Goal: Task Accomplishment & Management: Complete application form

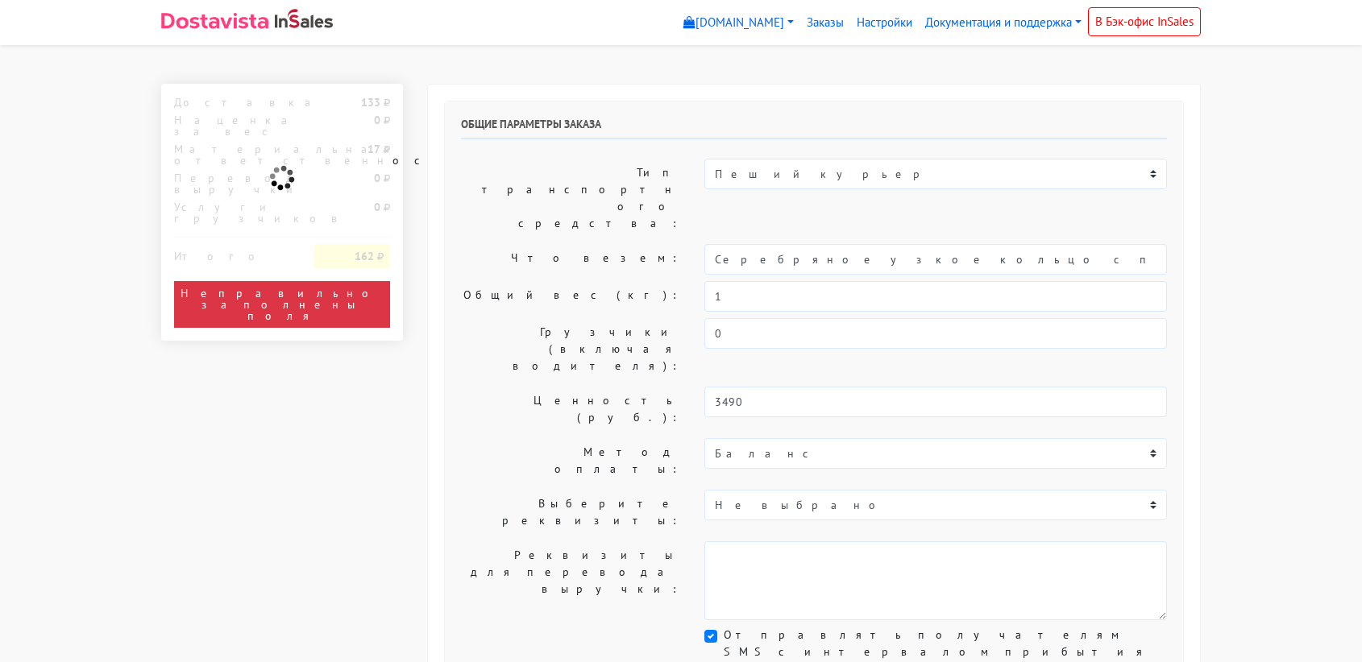
select select "11:00"
select select "21:00"
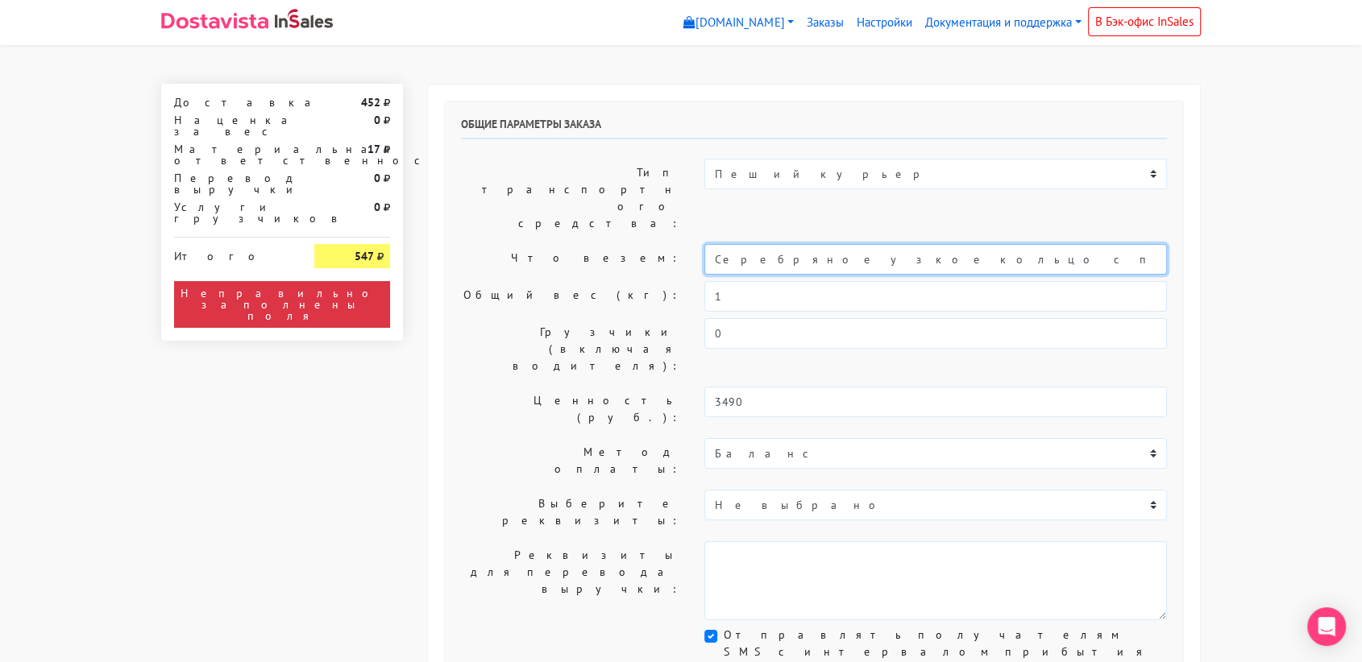
click at [819, 244] on input "Серебряное узкое кольцо с перламутром (18)" at bounding box center [935, 259] width 463 height 31
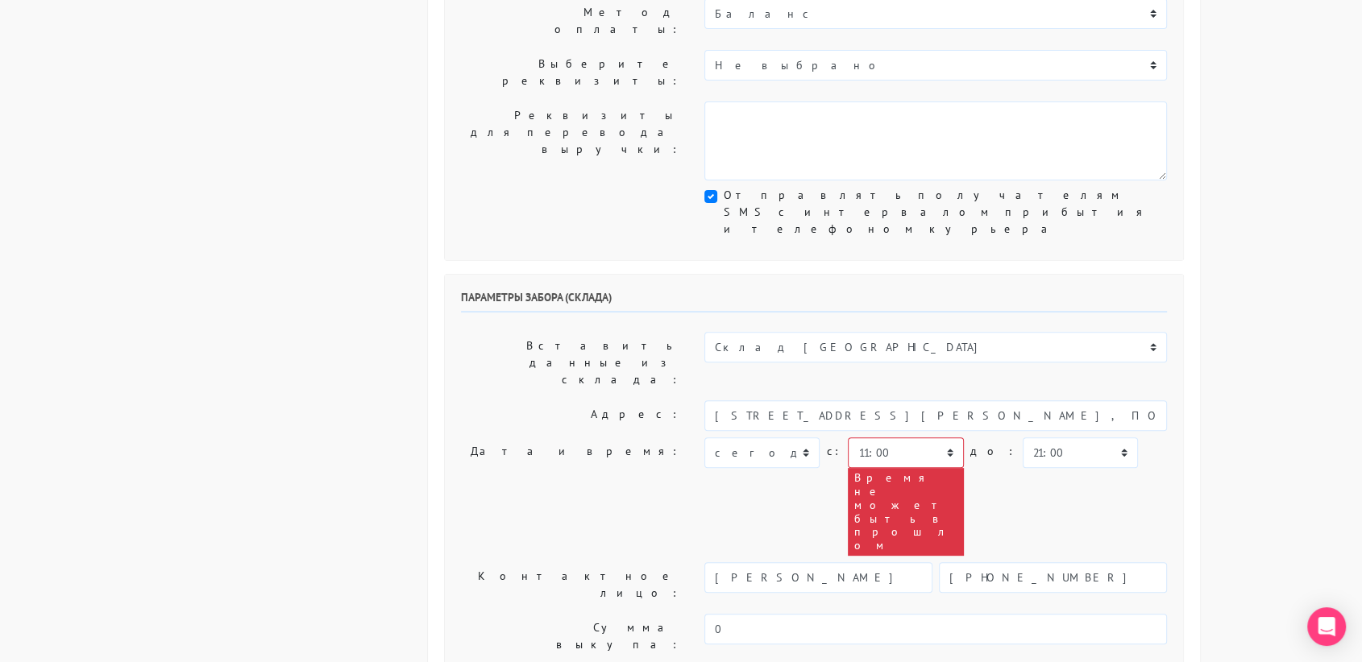
scroll to position [447, 0]
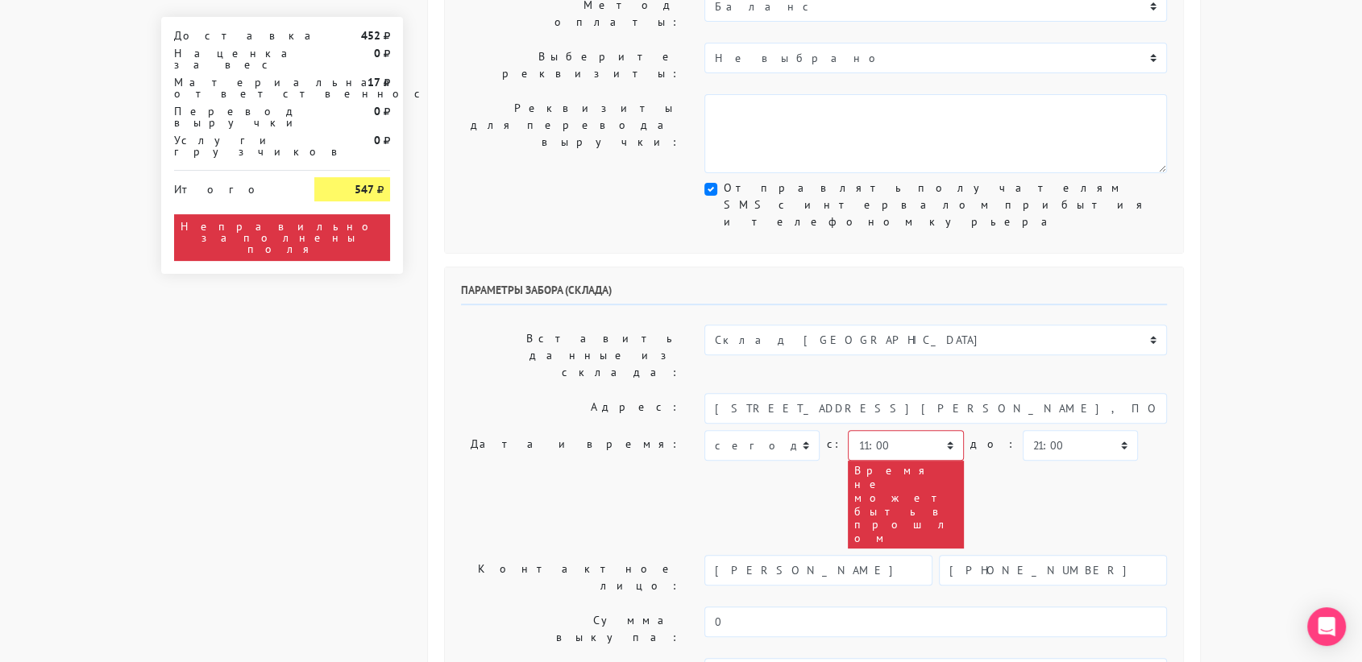
type input "украшение"
click at [806, 430] on select "[DATE] [DATE] [DATE] [DATE] [DATE] [DATE] [DATE] [DATE] [DATE]" at bounding box center [761, 445] width 115 height 31
select select "[DATE]"
click at [704, 430] on select "[DATE] [DATE] [DATE] [DATE] [DATE] [DATE] [DATE] [DATE] [DATE]" at bounding box center [761, 445] width 115 height 31
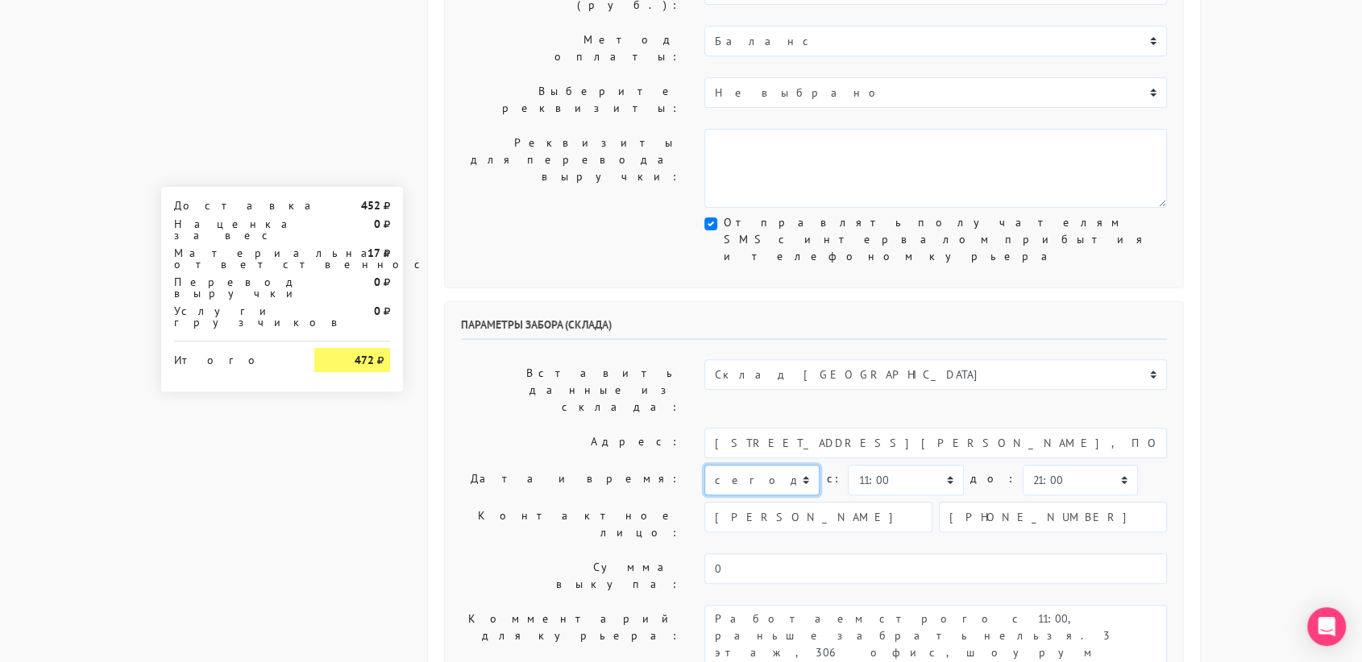
scroll to position [411, 0]
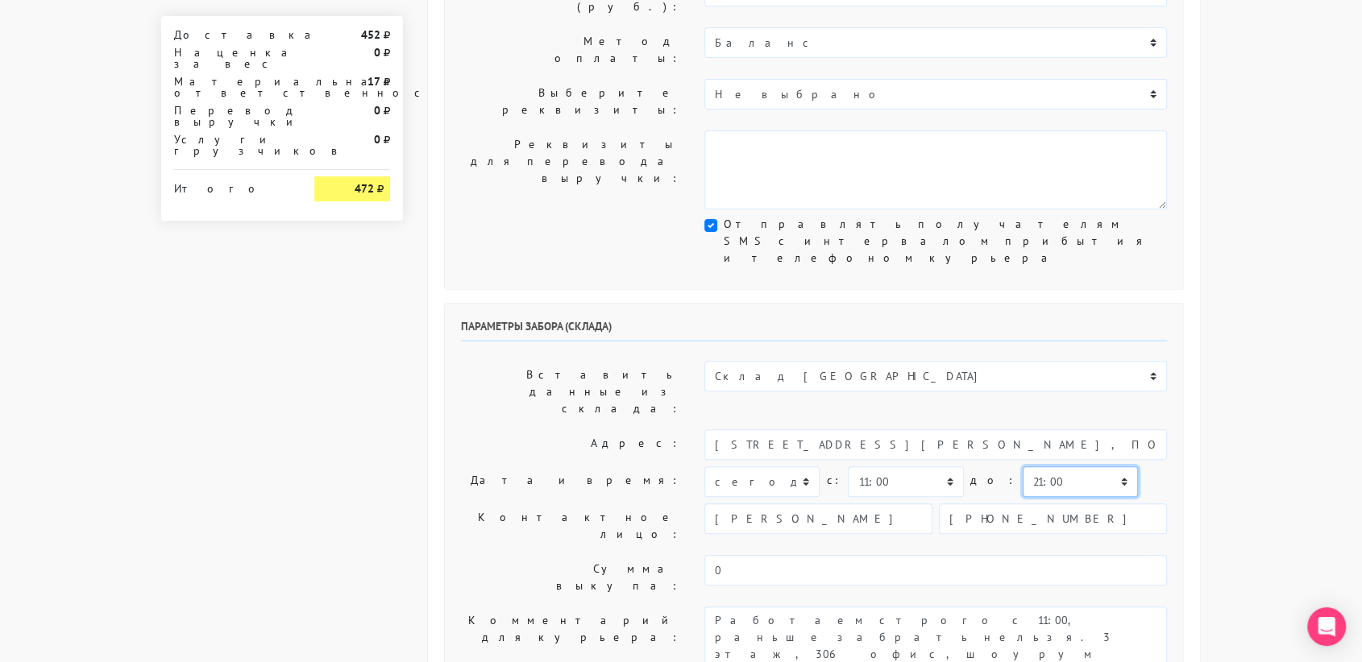
click at [1026, 467] on select "00:00 00:30 01:00 01:30 02:00 02:30 03:00 03:30 04:00 04:30 05:00 05:30 06:00 0…" at bounding box center [1080, 482] width 115 height 31
select select "11:30"
click at [1023, 467] on select "00:00 00:30 01:00 01:30 02:00 02:30 03:00 03:30 04:00 04:30 05:00 05:30 06:00 0…" at bounding box center [1080, 482] width 115 height 31
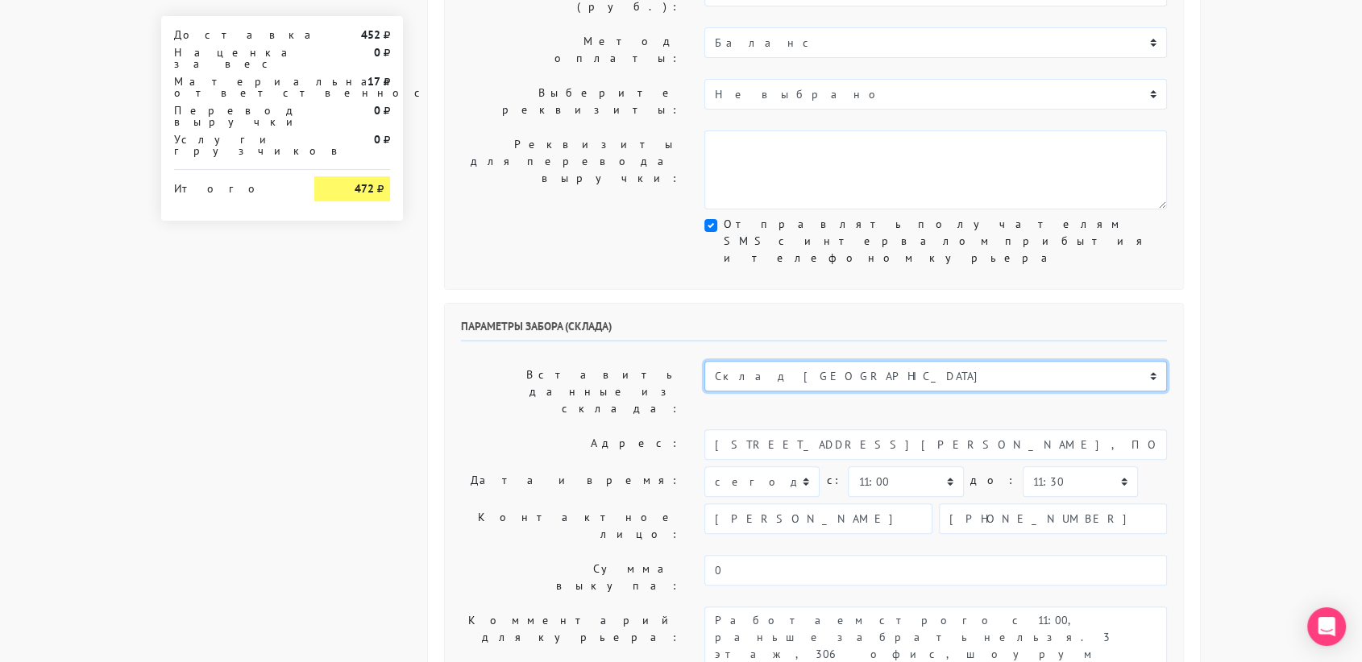
click at [917, 361] on select "Склад [GEOGRAPHIC_DATA] Склад [GEOGRAPHIC_DATA] [GEOGRAPHIC_DATA][PERSON_NAME] …" at bounding box center [935, 376] width 463 height 31
select select "1019"
click at [704, 361] on select "Склад [GEOGRAPHIC_DATA] Склад [GEOGRAPHIC_DATA] [GEOGRAPHIC_DATA][PERSON_NAME] …" at bounding box center [935, 376] width 463 height 31
type input "[STREET_ADDRESS][PERSON_NAME]"
select select "21:00"
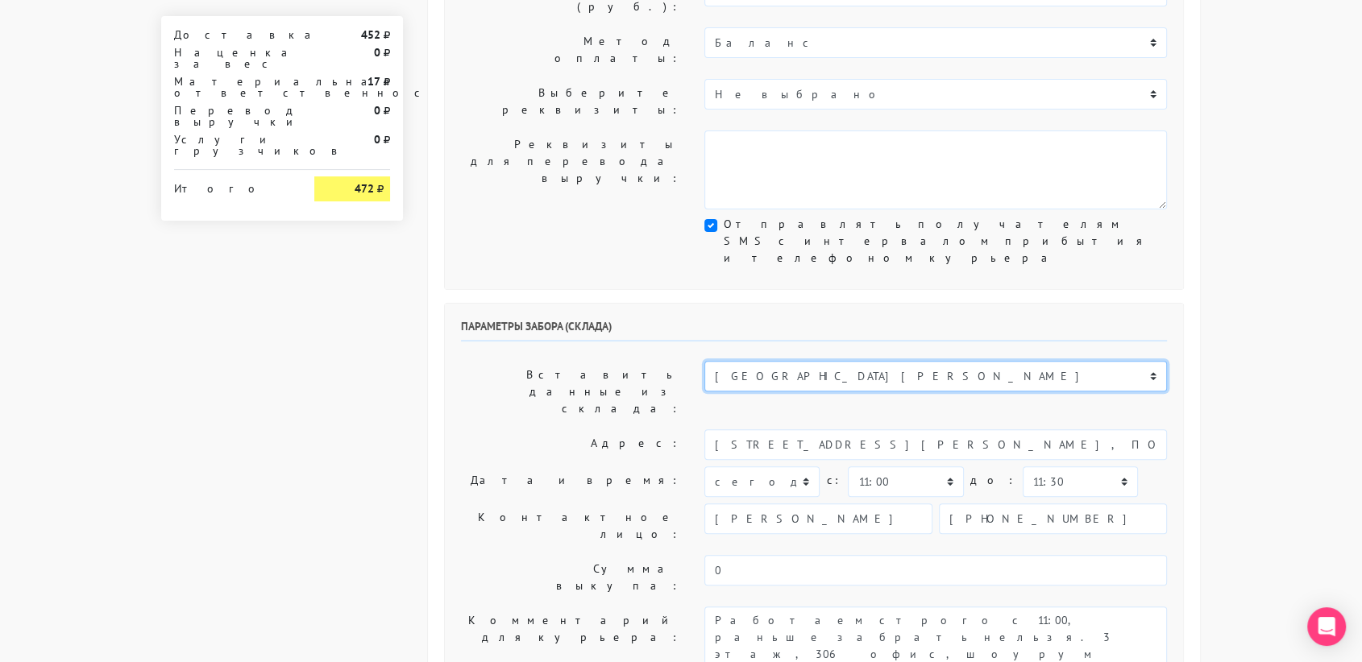
type input "89251806702"
type textarea "Магазин серебряных украшений SBLESKOM (вход со стороны [GEOGRAPHIC_DATA])"
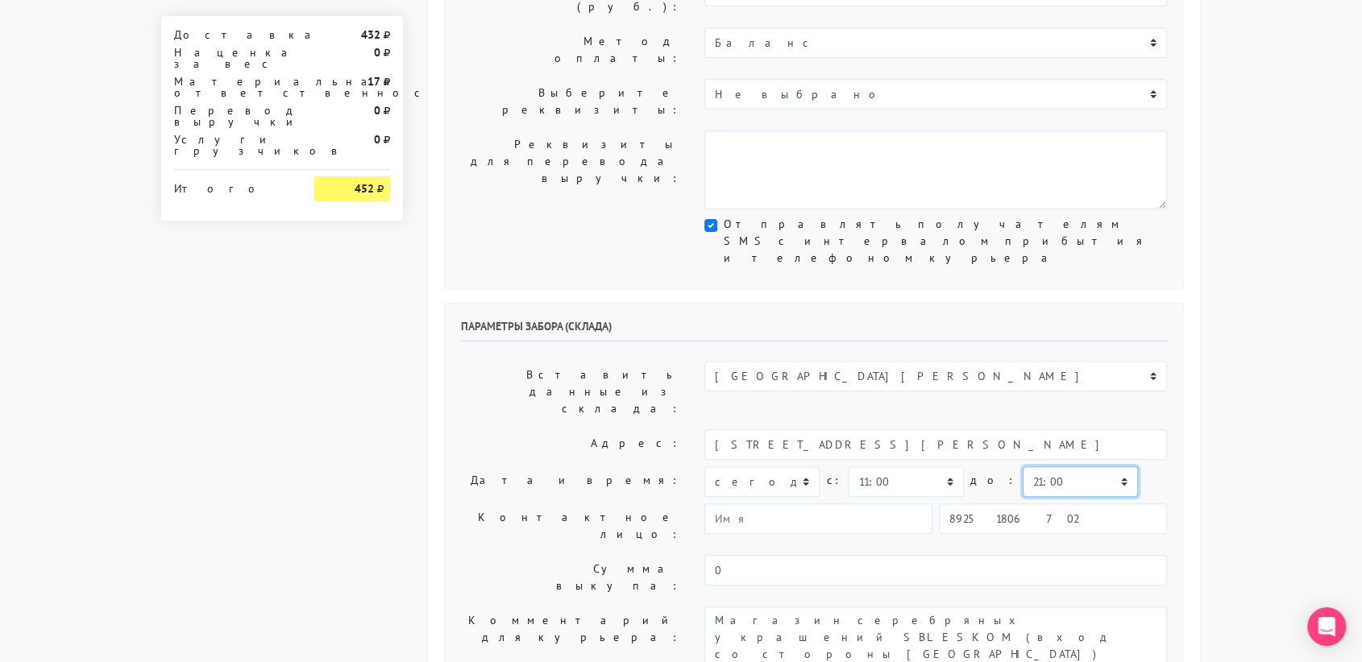
click at [1044, 467] on select "00:00 00:30 01:00 01:30 02:00 02:30 03:00 03:30 04:00 04:30 05:00 05:30 06:00 0…" at bounding box center [1080, 482] width 115 height 31
select select "11:30"
click at [1023, 467] on select "00:00 00:30 01:00 01:30 02:00 02:30 03:00 03:30 04:00 04:30 05:00 05:30 06:00 0…" at bounding box center [1080, 482] width 115 height 31
click at [1035, 504] on input "89251806702" at bounding box center [1053, 519] width 228 height 31
type input "9234448187"
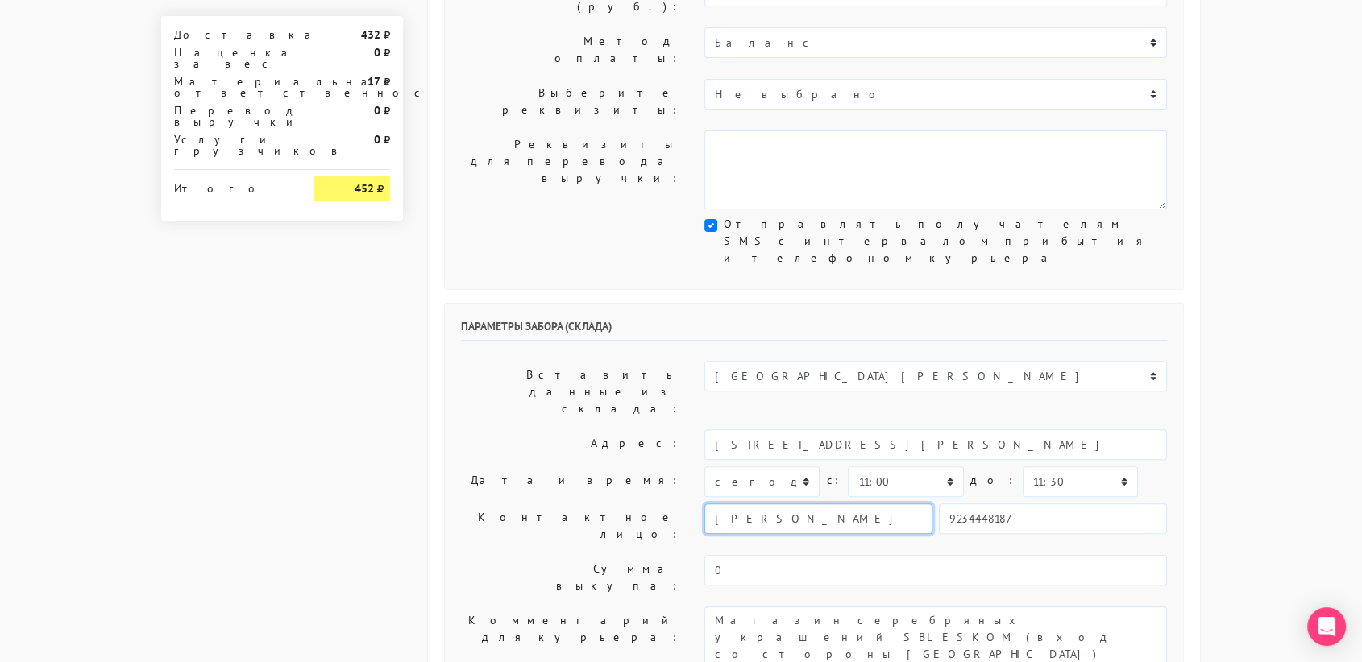
click at [861, 504] on input "[PERSON_NAME]" at bounding box center [818, 519] width 228 height 31
type input "В"
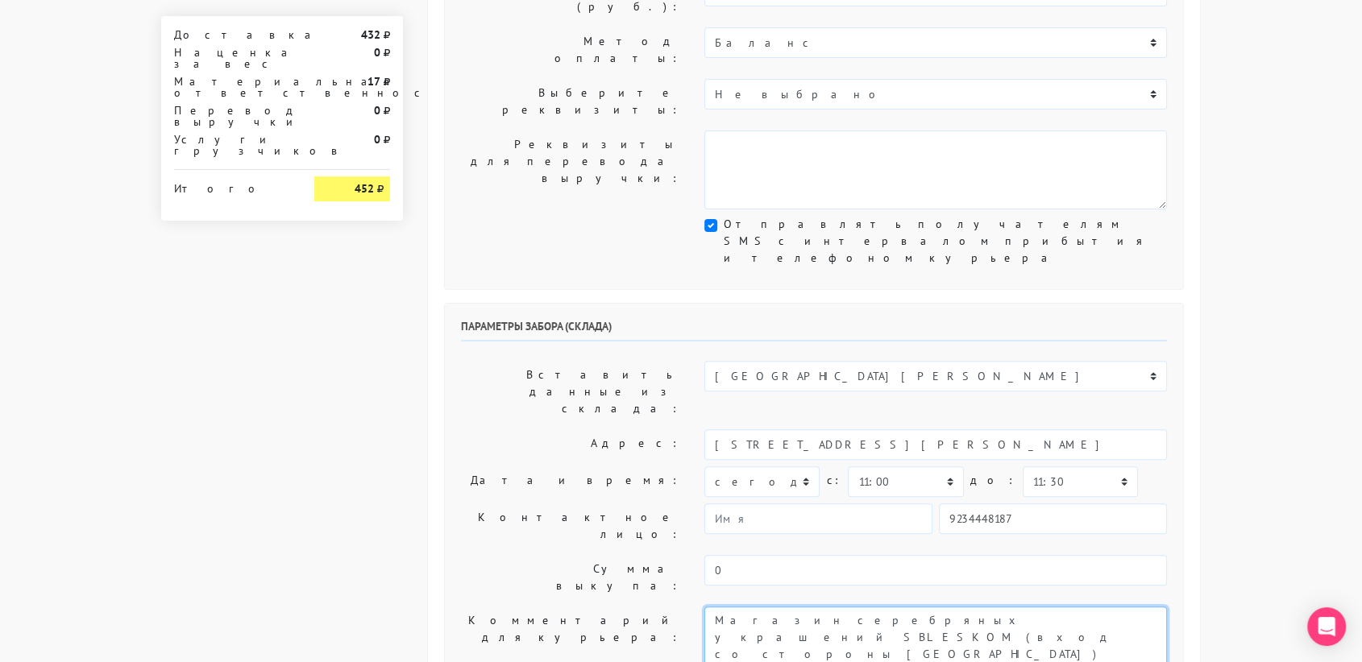
click at [878, 607] on textarea "Магазин серебряных украшений SBLESKOM (вход со стороны [GEOGRAPHIC_DATA])" at bounding box center [935, 646] width 463 height 79
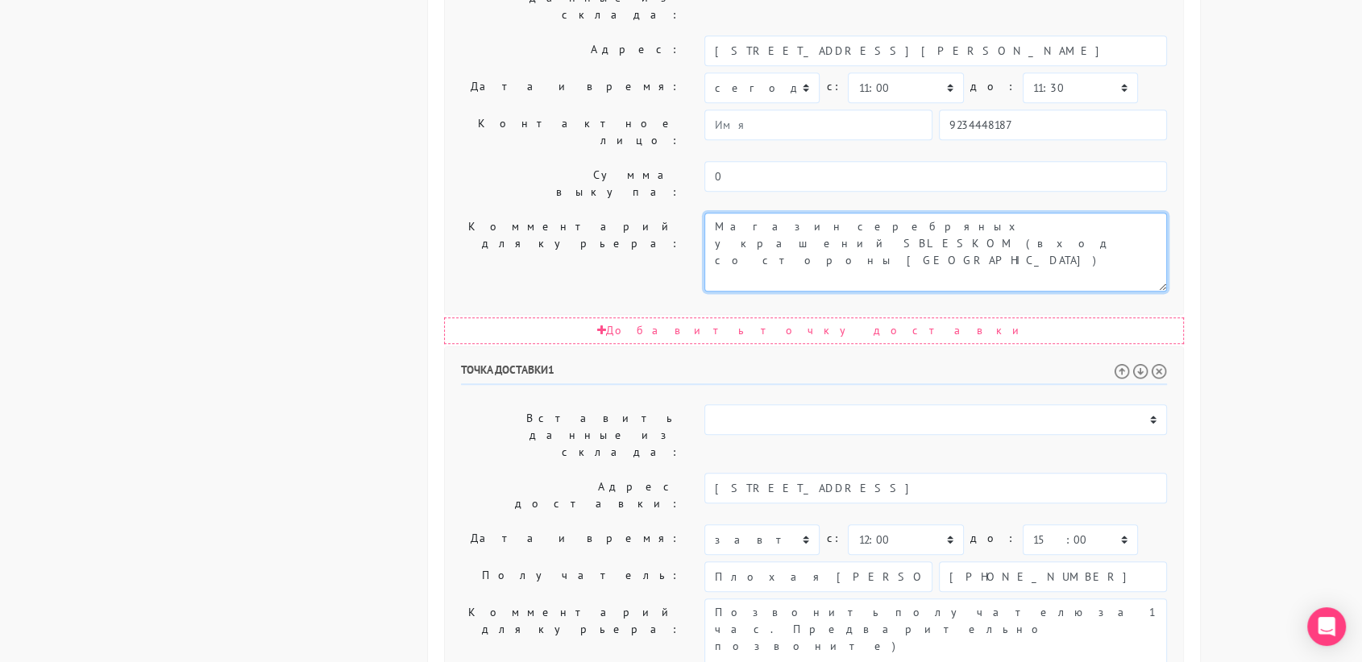
scroll to position [821, 0]
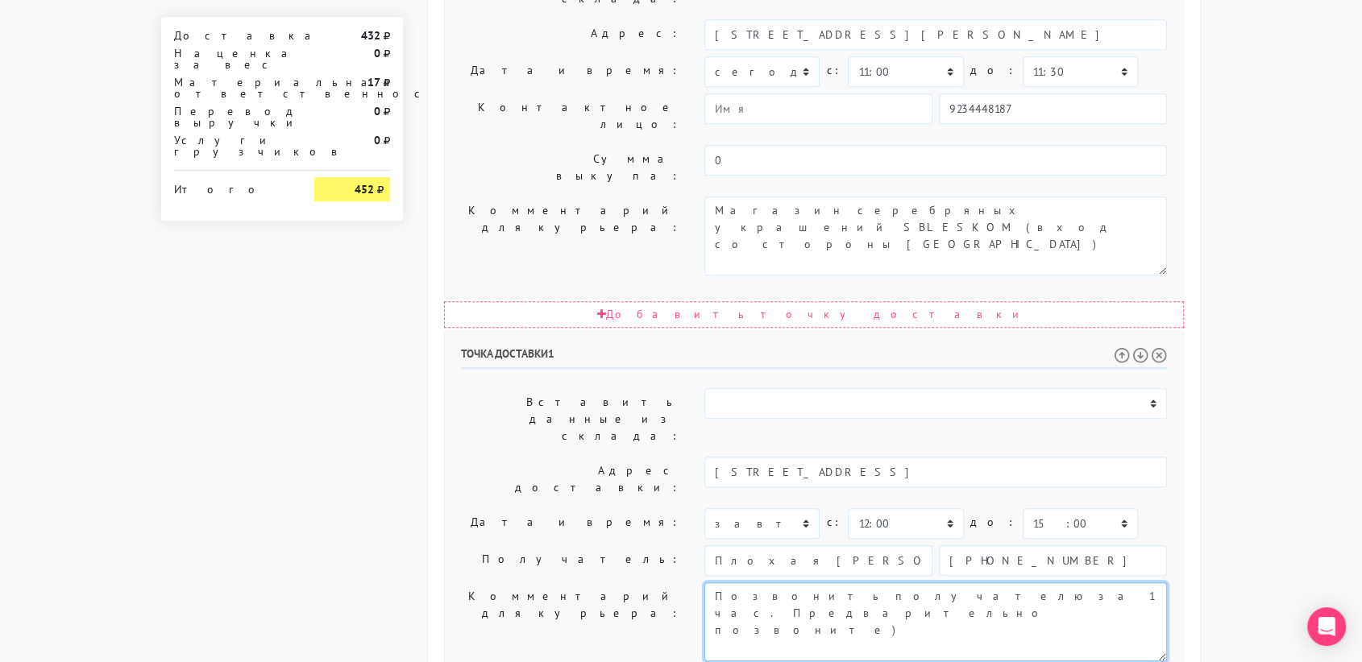
click at [1035, 583] on textarea "Позвонить получателю за 1 час. Предварительно позвоните)" at bounding box center [935, 622] width 463 height 79
type textarea "Позвонить получателю за 1 час."
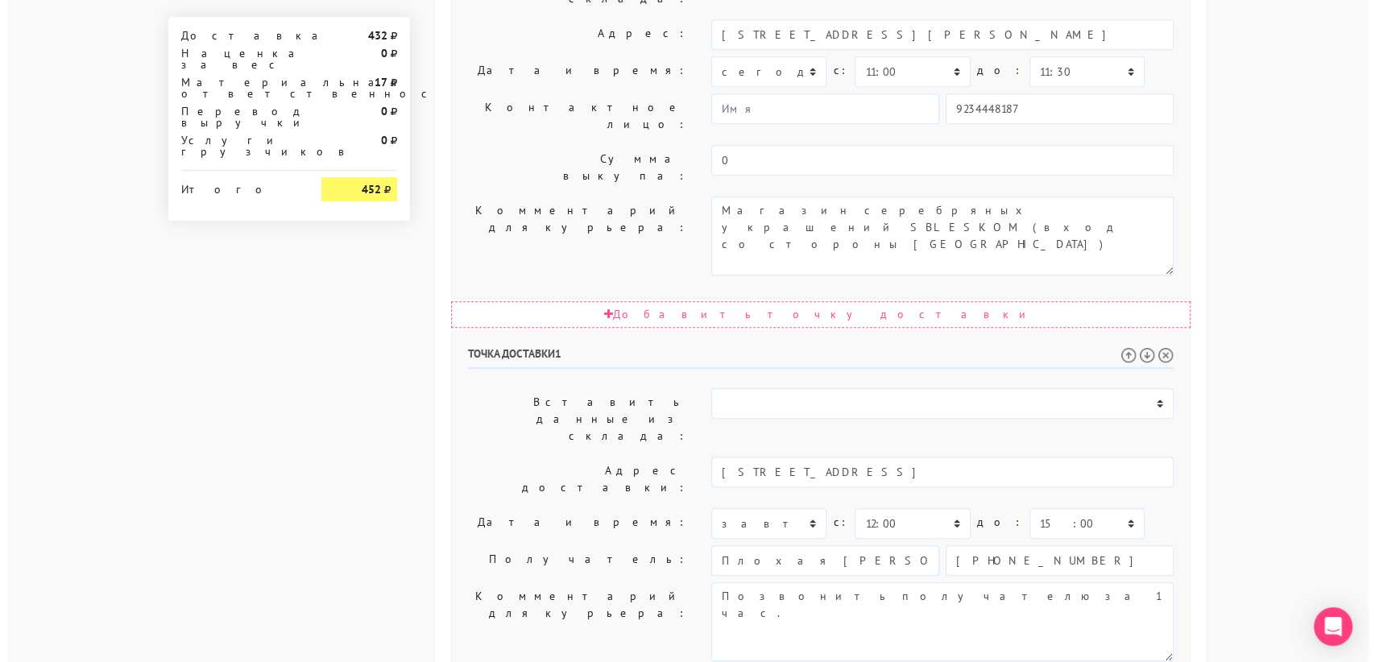
scroll to position [0, 0]
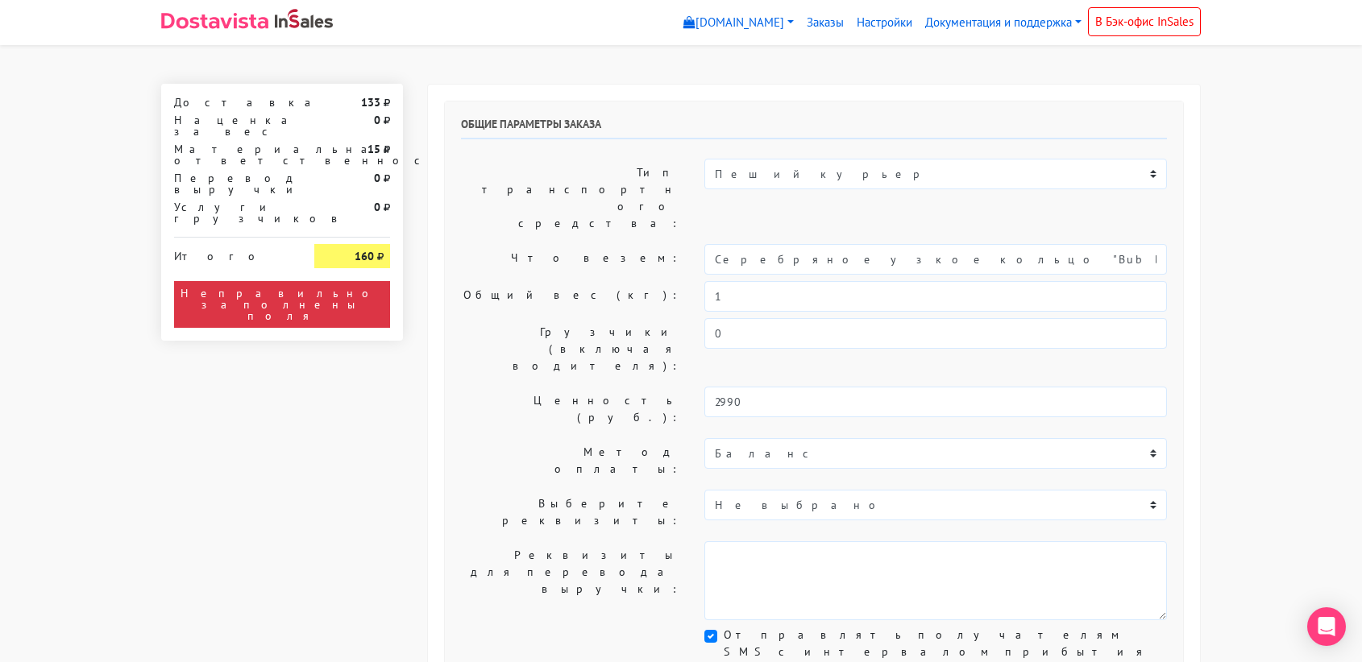
select select "11:00"
select select "21:00"
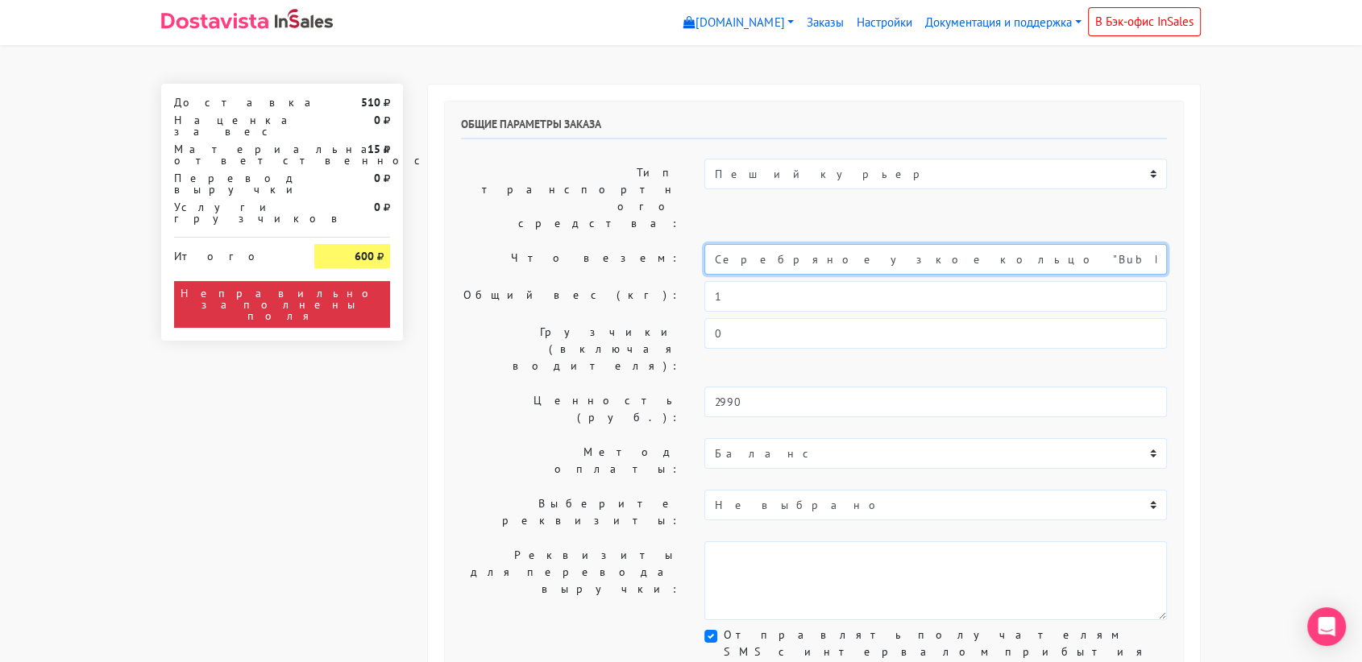
click at [847, 244] on input "Серебряное узкое кольцо "Bubble" (20)" at bounding box center [935, 259] width 463 height 31
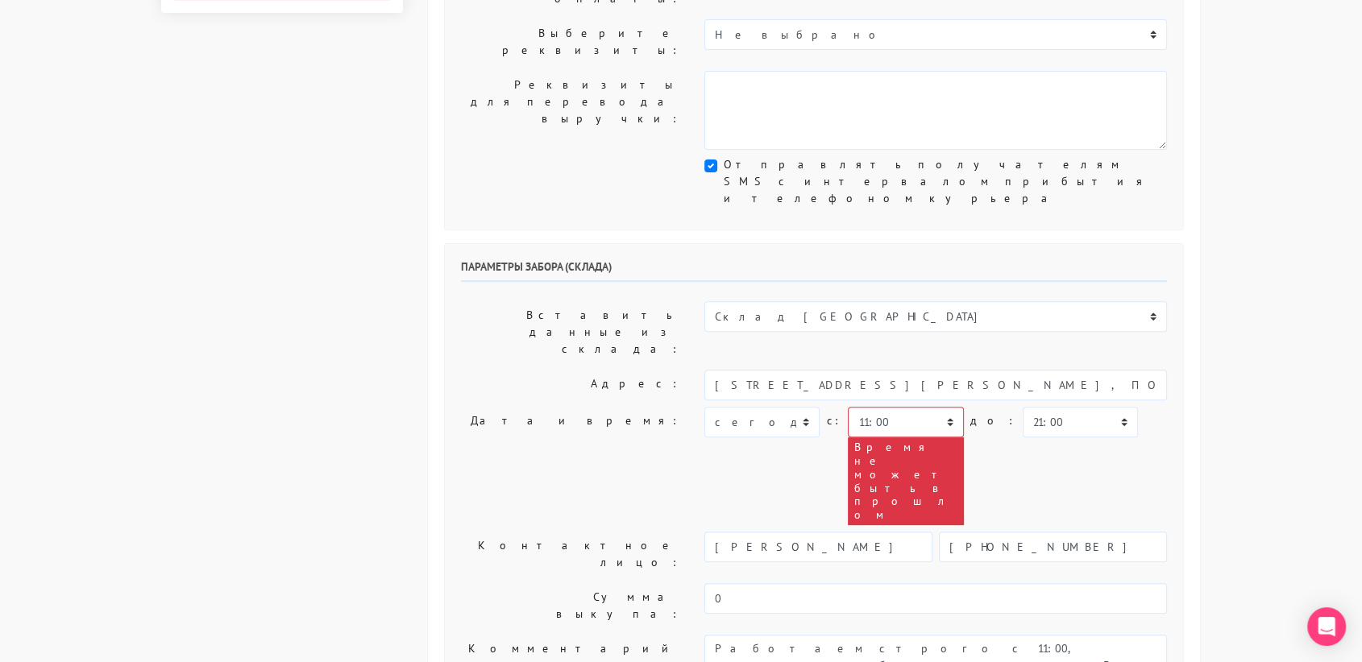
scroll to position [472, 0]
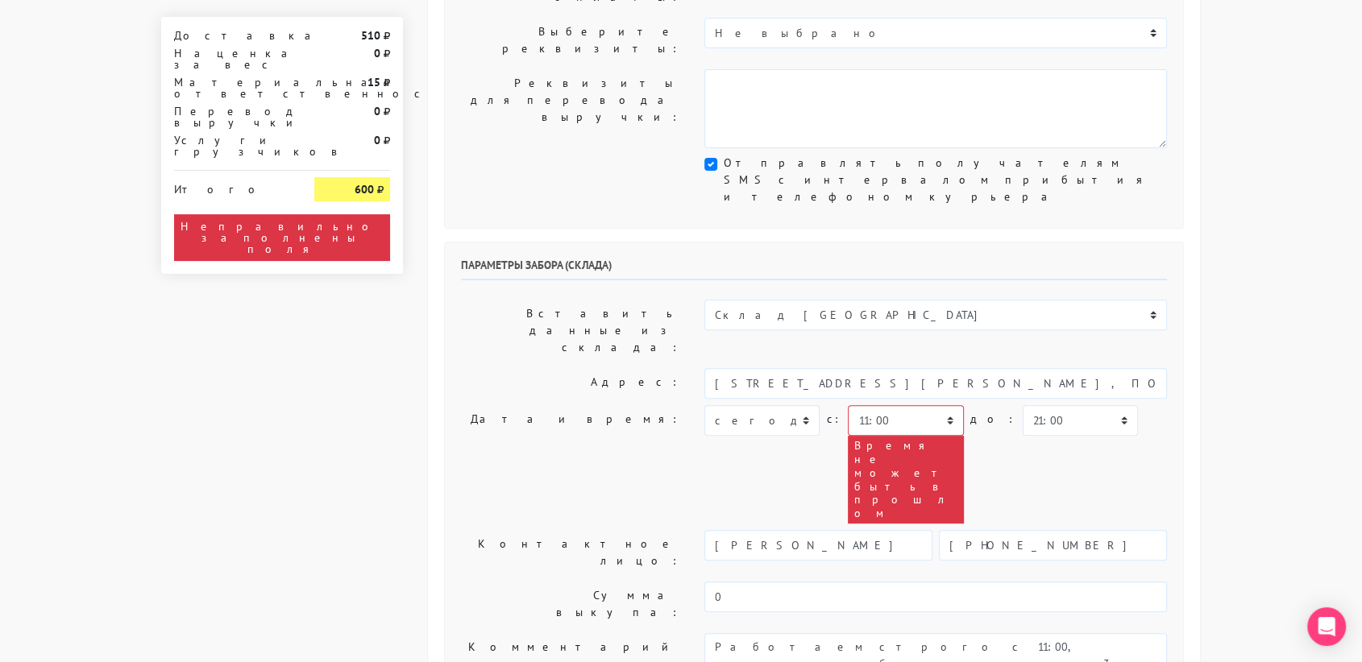
type input "украшение"
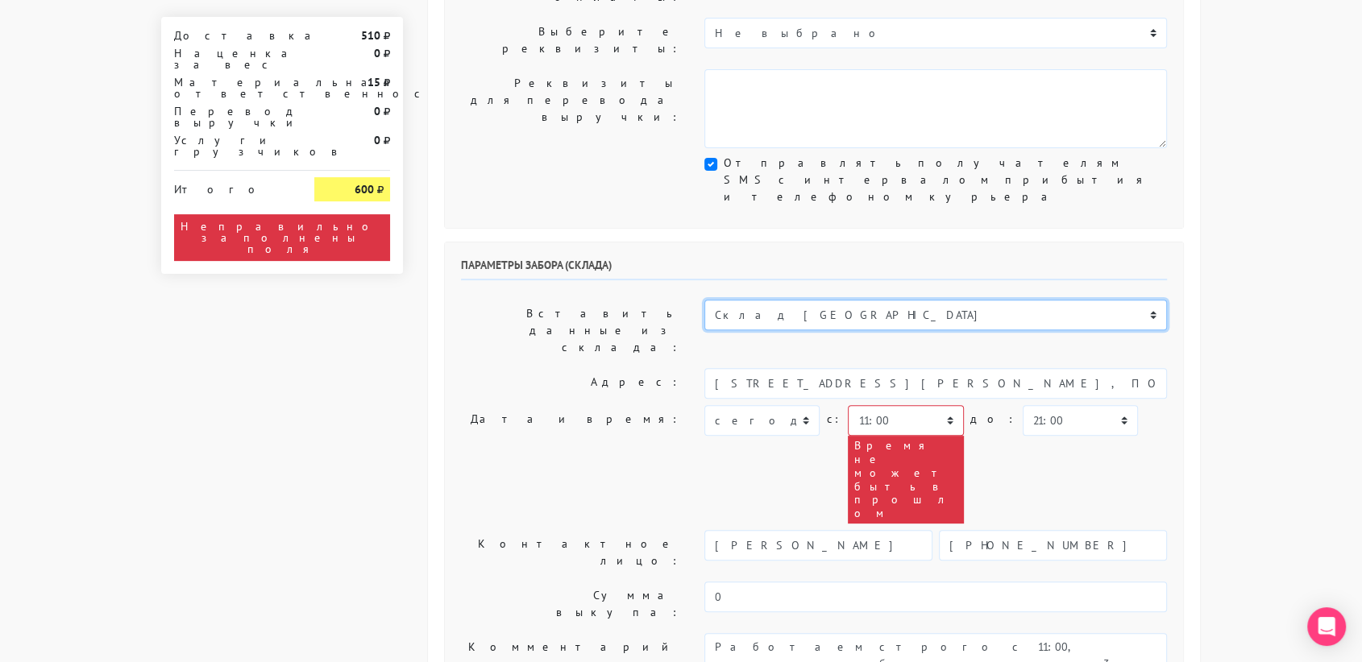
click at [900, 300] on select "Склад [GEOGRAPHIC_DATA] Склад [GEOGRAPHIC_DATA] [GEOGRAPHIC_DATA][PERSON_NAME] …" at bounding box center [935, 315] width 463 height 31
select select "1019"
click at [704, 300] on select "Склад [GEOGRAPHIC_DATA] Склад [GEOGRAPHIC_DATA] [GEOGRAPHIC_DATA][PERSON_NAME] …" at bounding box center [935, 315] width 463 height 31
type input "[STREET_ADDRESS][PERSON_NAME]"
type input "89251806702"
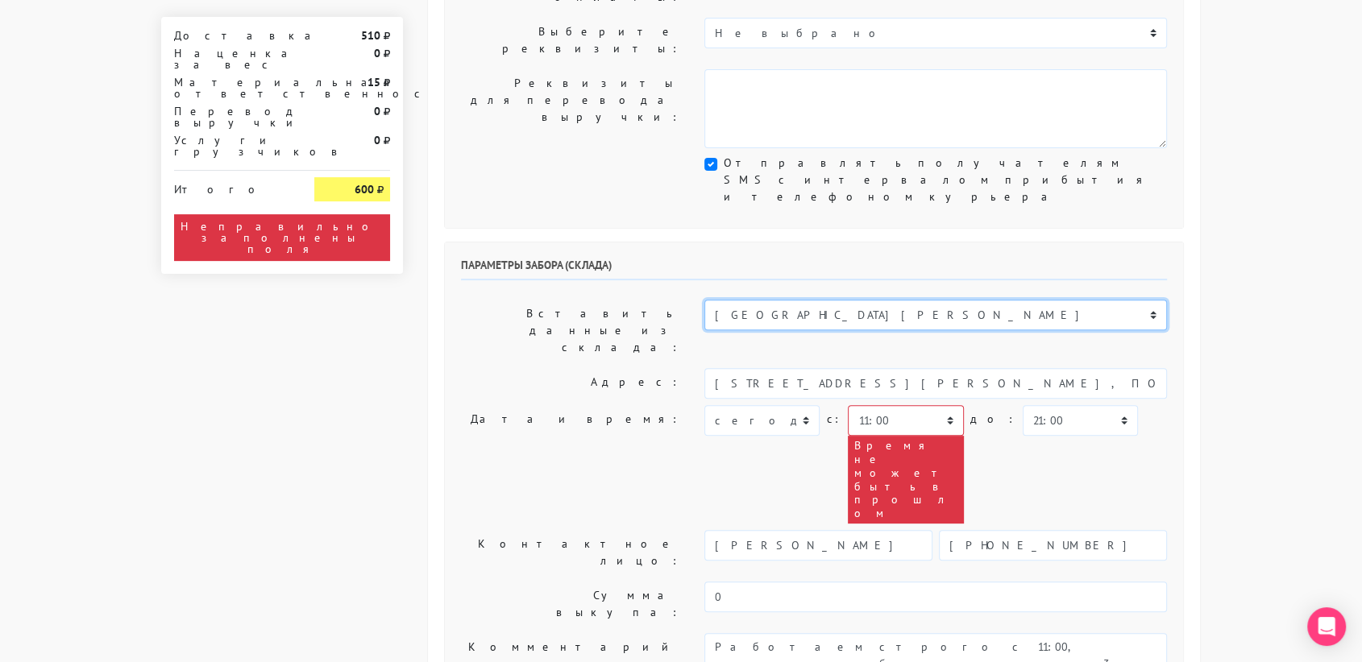
type textarea "Магазин серебряных украшений SBLESKOM (вход со стороны [GEOGRAPHIC_DATA])"
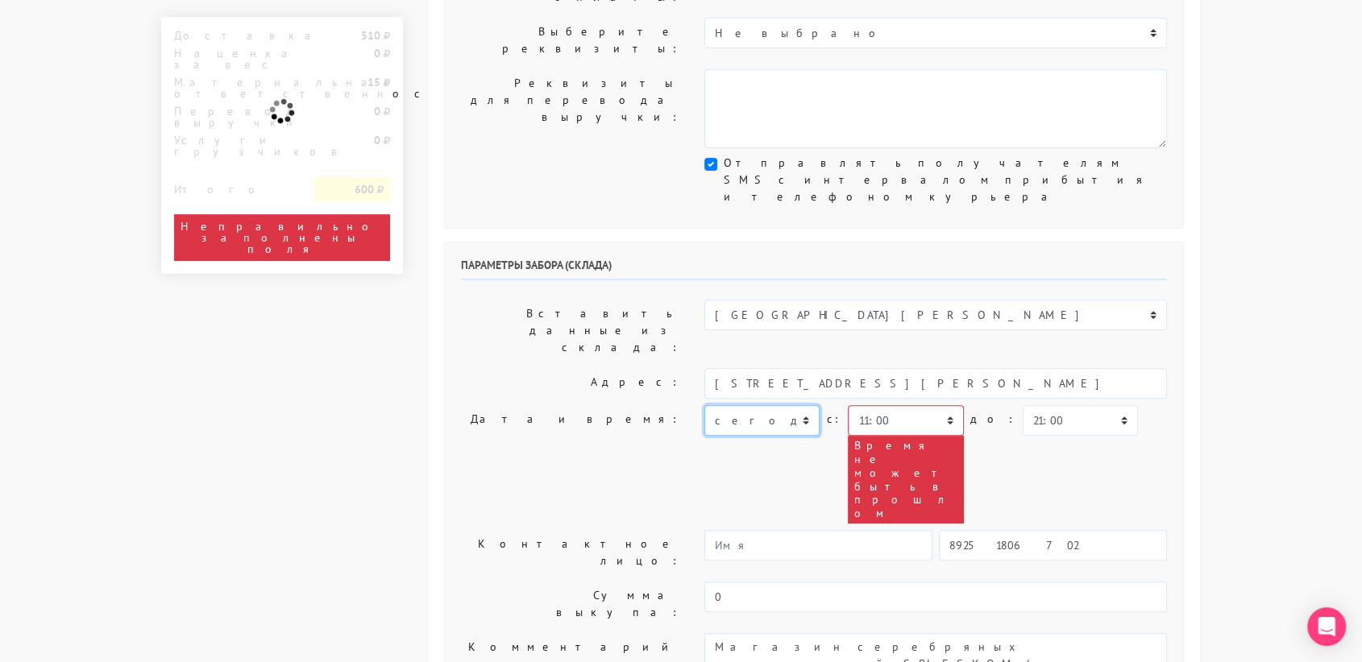
click at [777, 405] on select "[DATE] [DATE] [DATE] [DATE] [DATE] [DATE] [DATE] [DATE] [DATE]" at bounding box center [761, 420] width 115 height 31
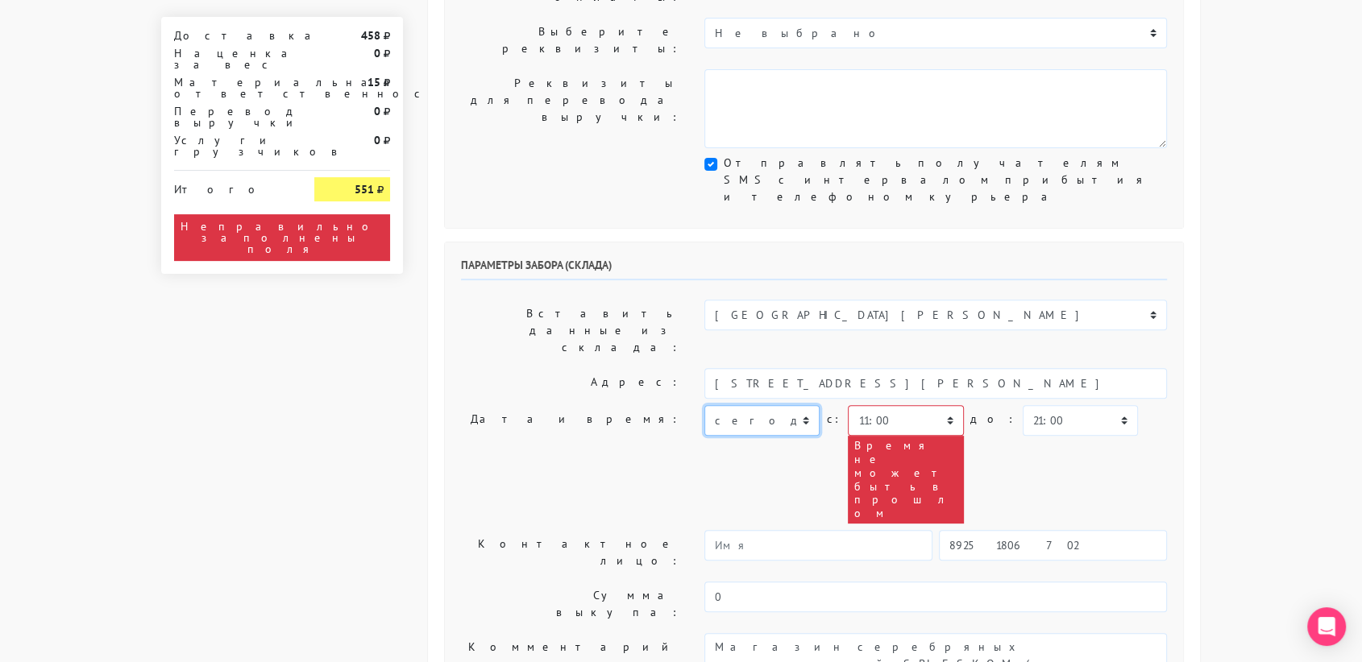
select select "[DATE]"
click at [704, 405] on select "[DATE] [DATE] [DATE] [DATE] [DATE] [DATE] [DATE] [DATE] [DATE]" at bounding box center [761, 420] width 115 height 31
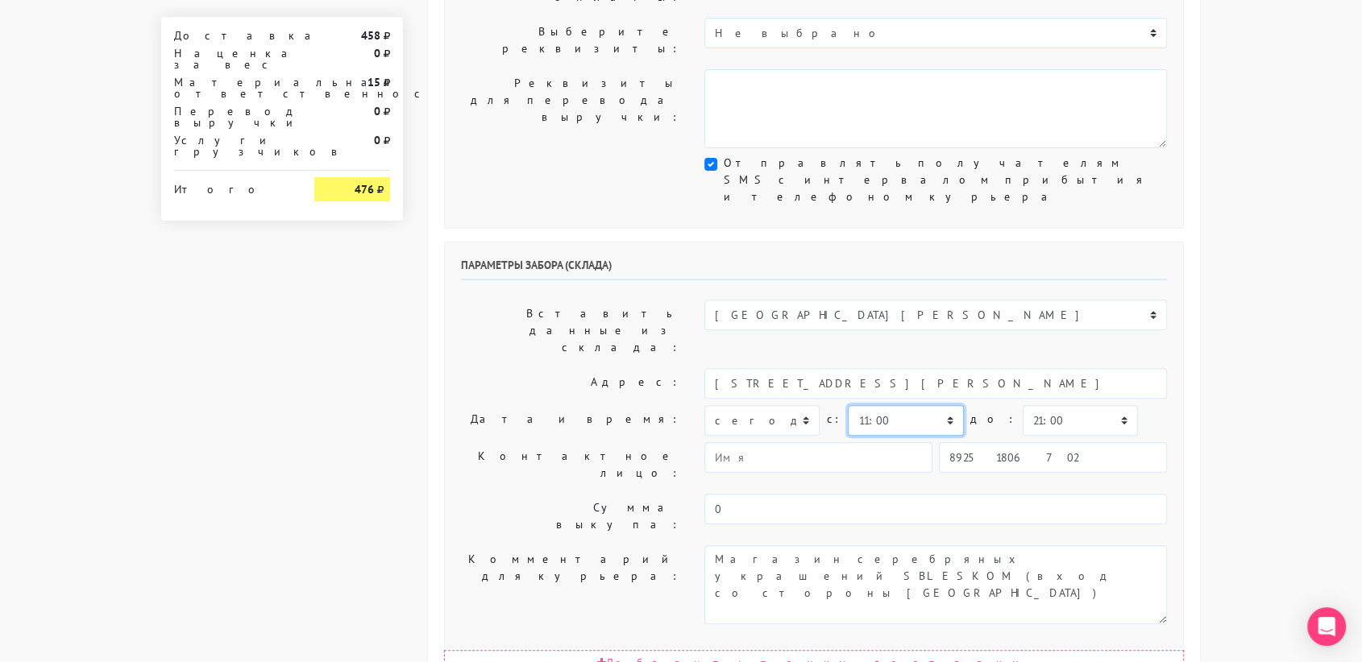
click at [941, 405] on select "00:00 00:30 01:00 01:30 02:00 02:30 03:00 03:30 04:00 04:30 05:00 05:30 06:00 0…" at bounding box center [905, 420] width 115 height 31
select select "10:30"
click at [848, 405] on select "00:00 00:30 01:00 01:30 02:00 02:30 03:00 03:30 04:00 04:30 05:00 05:30 06:00 0…" at bounding box center [905, 420] width 115 height 31
click at [1038, 405] on select "00:00 00:30 01:00 01:30 02:00 02:30 03:00 03:30 04:00 04:30 05:00 05:30 06:00 0…" at bounding box center [1080, 420] width 115 height 31
select select "11:00"
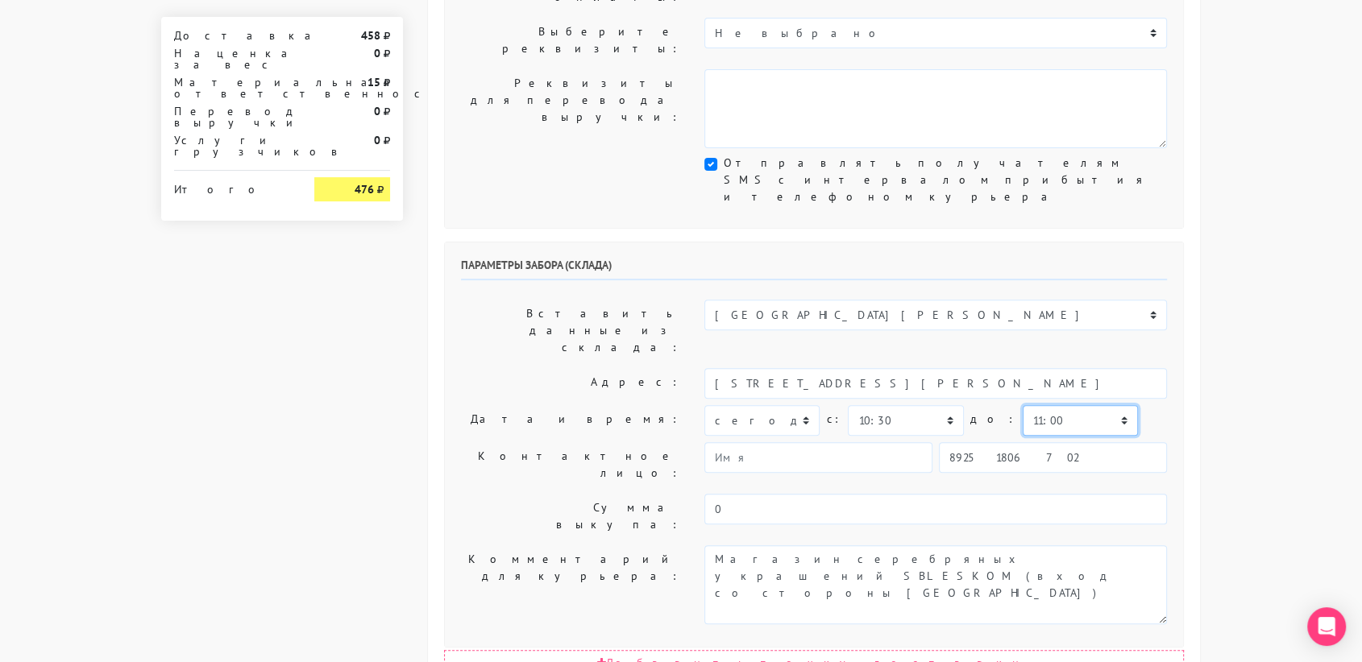
click at [1023, 405] on select "00:00 00:30 01:00 01:30 02:00 02:30 03:00 03:30 04:00 04:30 05:00 05:30 06:00 0…" at bounding box center [1080, 420] width 115 height 31
click at [1038, 442] on input "89251806702" at bounding box center [1053, 457] width 228 height 31
type input "9234448187"
click at [839, 442] on input "[PERSON_NAME]" at bounding box center [818, 457] width 228 height 31
type input "В"
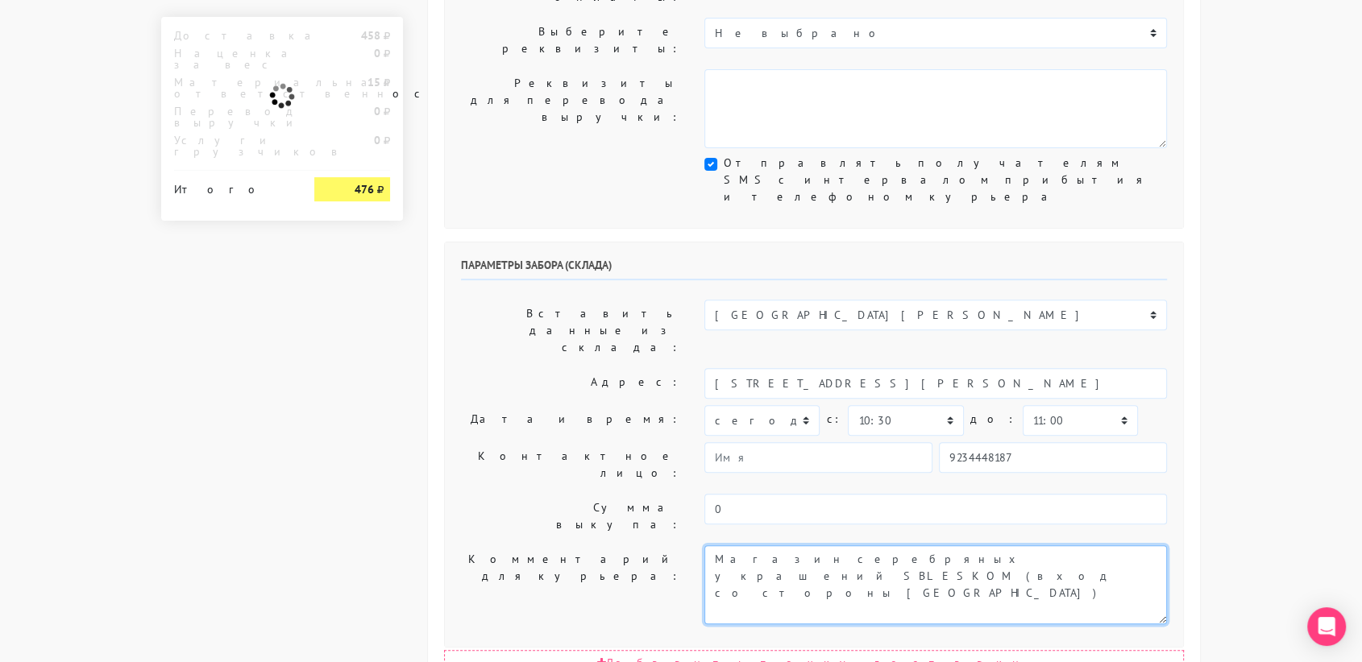
click at [856, 546] on textarea "Магазин серебряных украшений SBLESKOM (вход со стороны [GEOGRAPHIC_DATA])" at bounding box center [935, 585] width 463 height 79
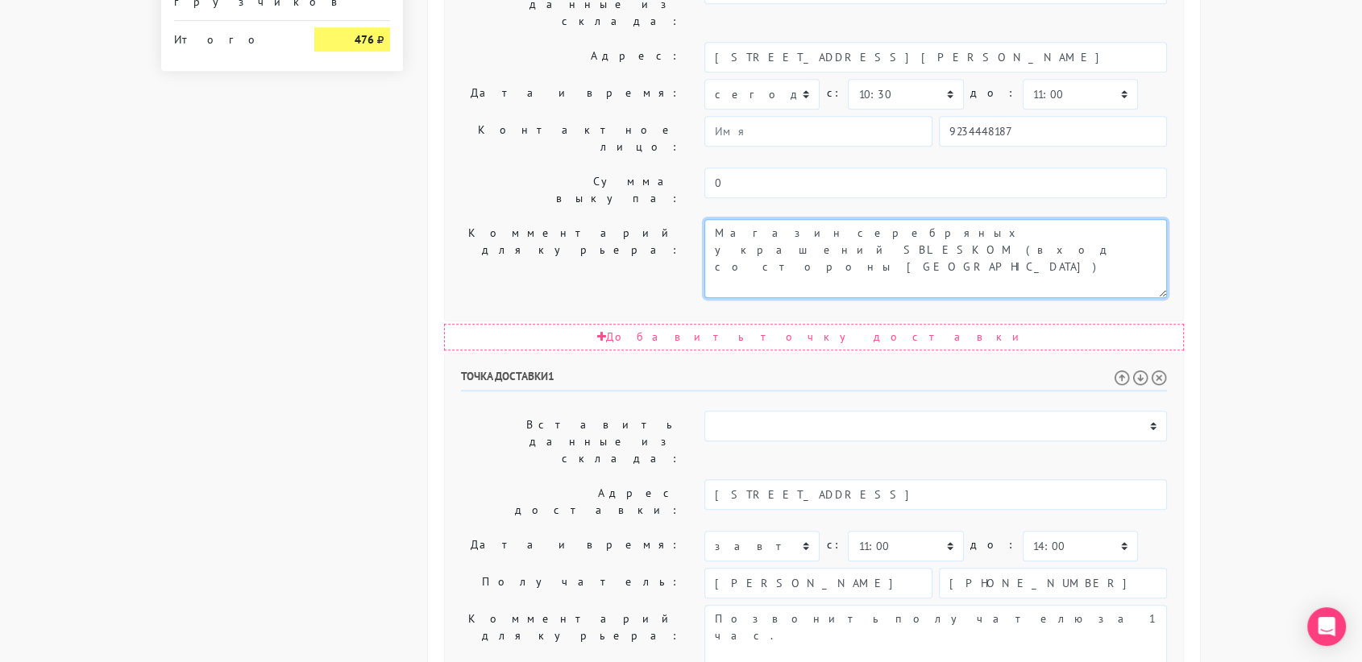
scroll to position [799, 0]
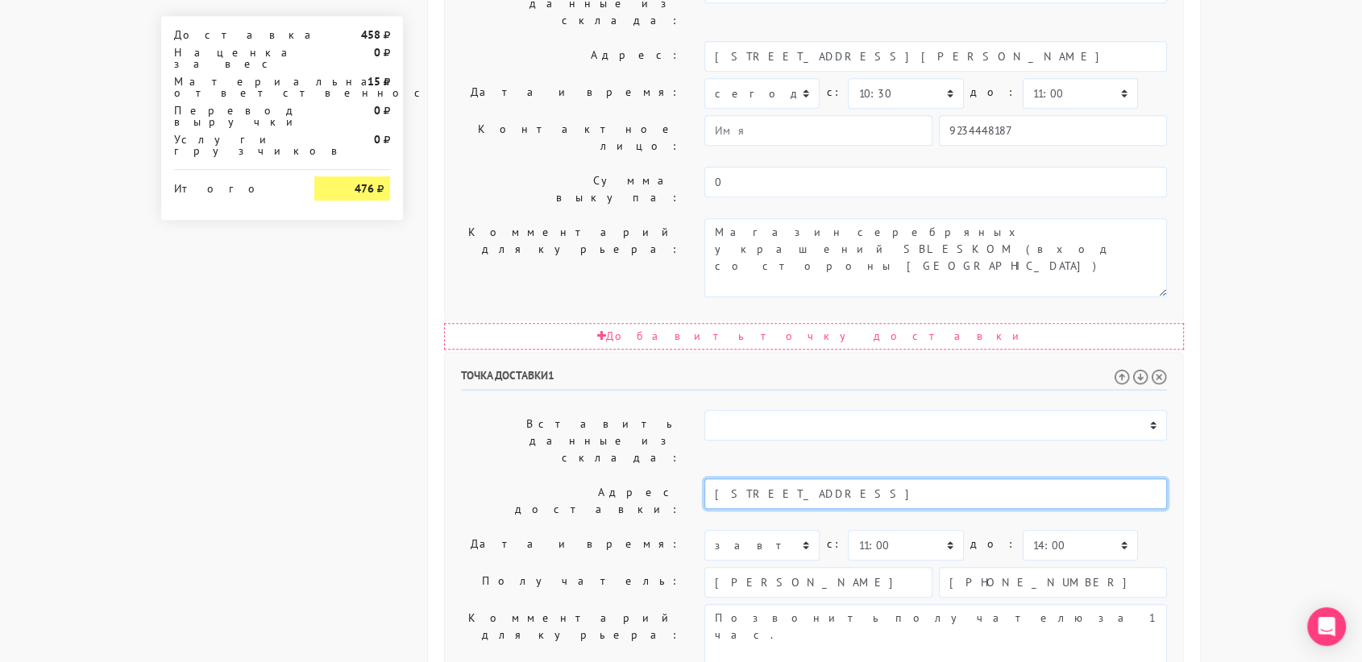
drag, startPoint x: 925, startPoint y: 245, endPoint x: 889, endPoint y: 241, distance: 36.5
click at [889, 479] on input "[STREET_ADDRESS]" at bounding box center [935, 494] width 463 height 31
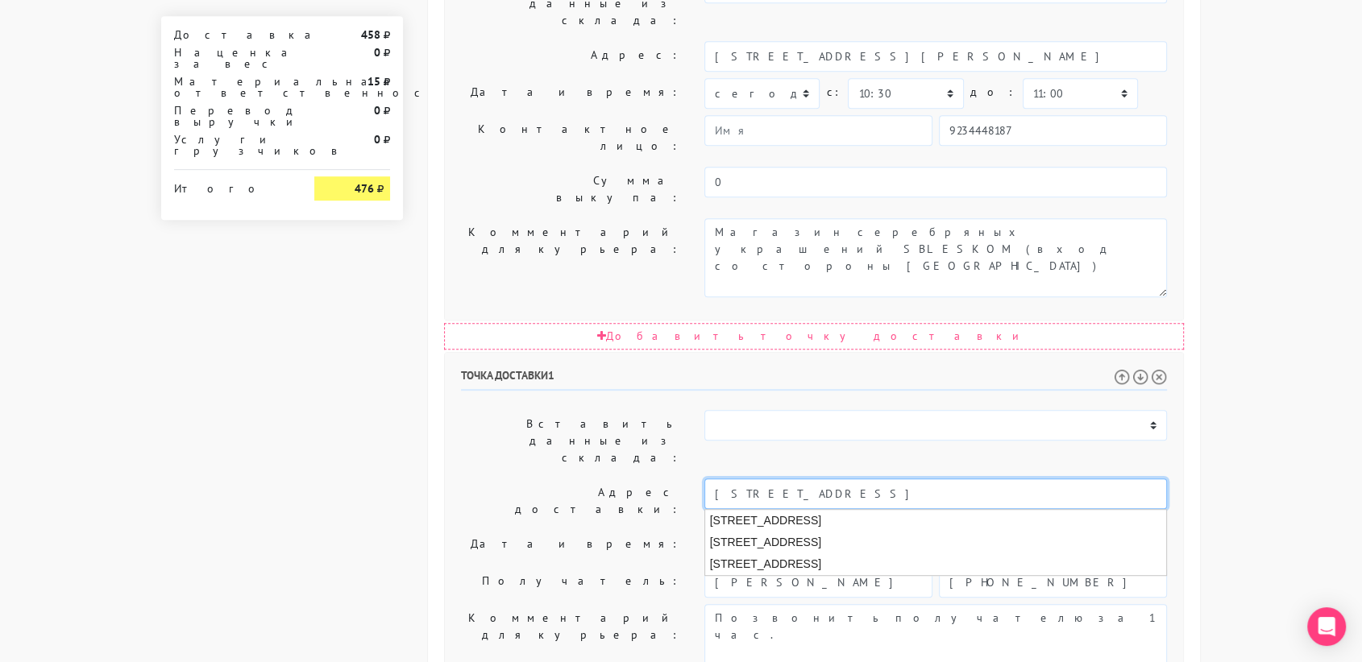
type input "[STREET_ADDRESS]"
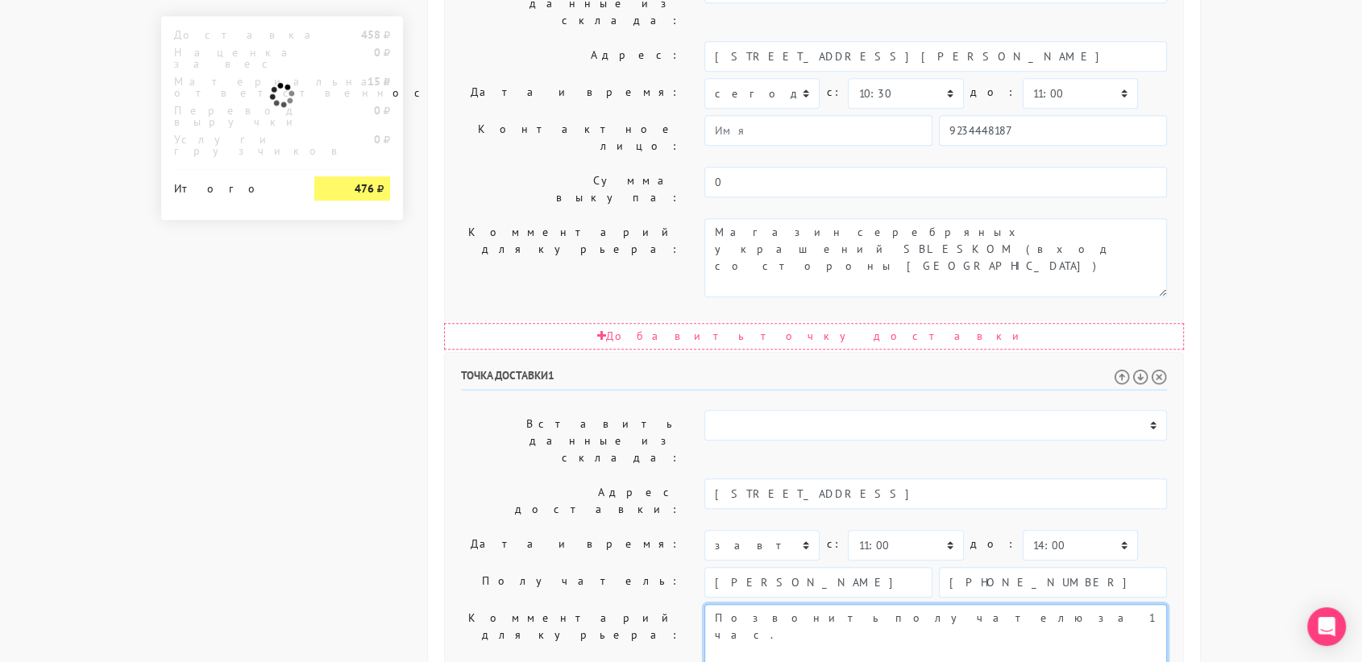
click at [903, 604] on textarea "Позвонить получателю за 1 час." at bounding box center [935, 643] width 463 height 79
paste textarea "кв 65"
type textarea "Позвонить получателю за 1 час. кв 65"
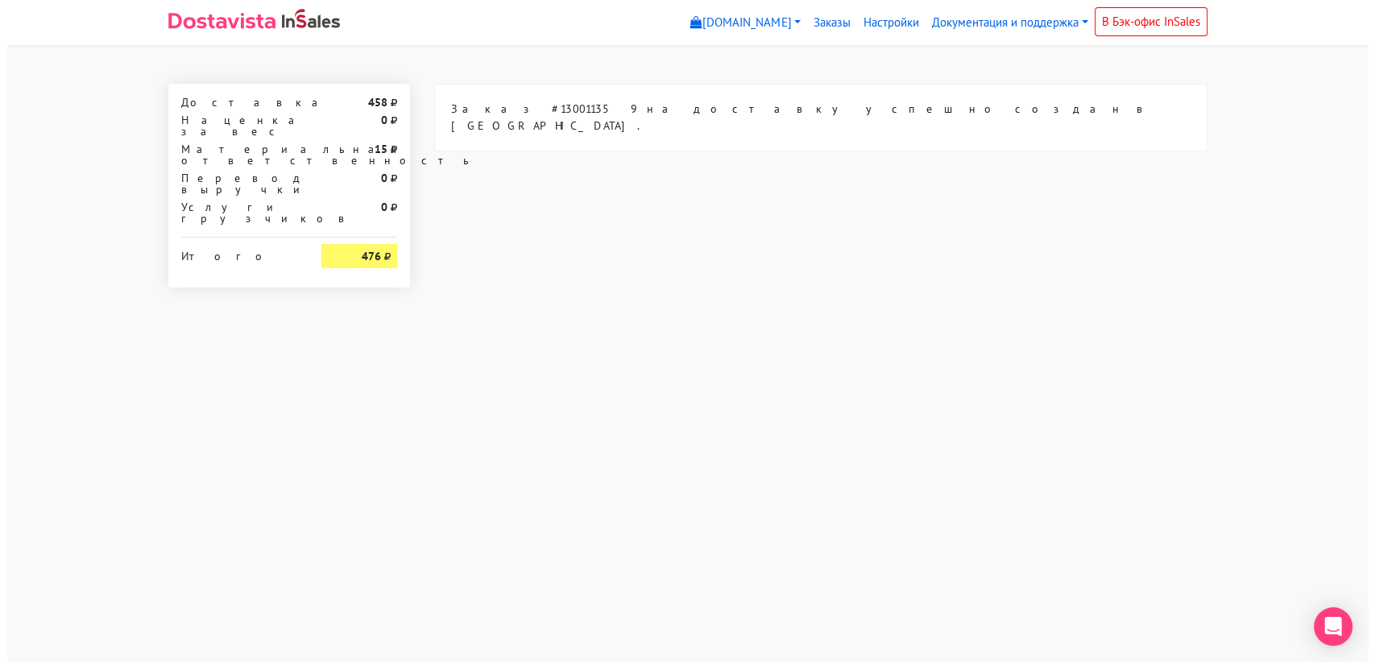
scroll to position [0, 0]
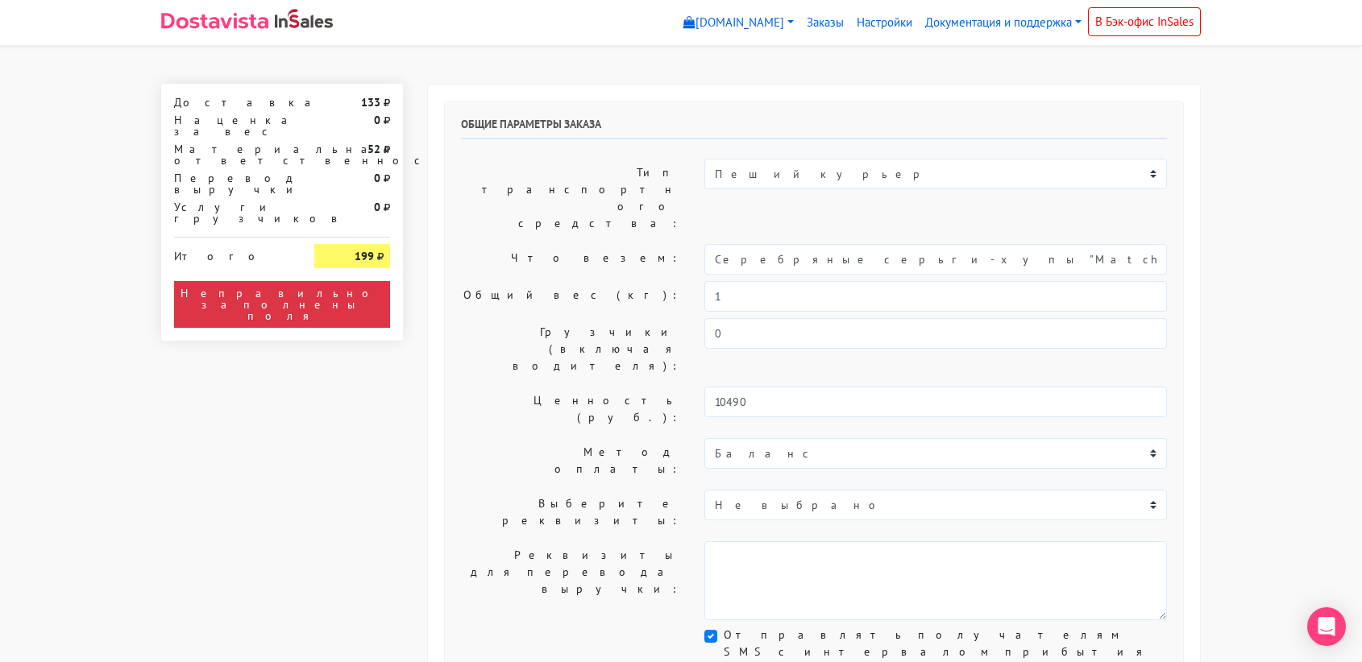
select select "11:00"
select select "21:00"
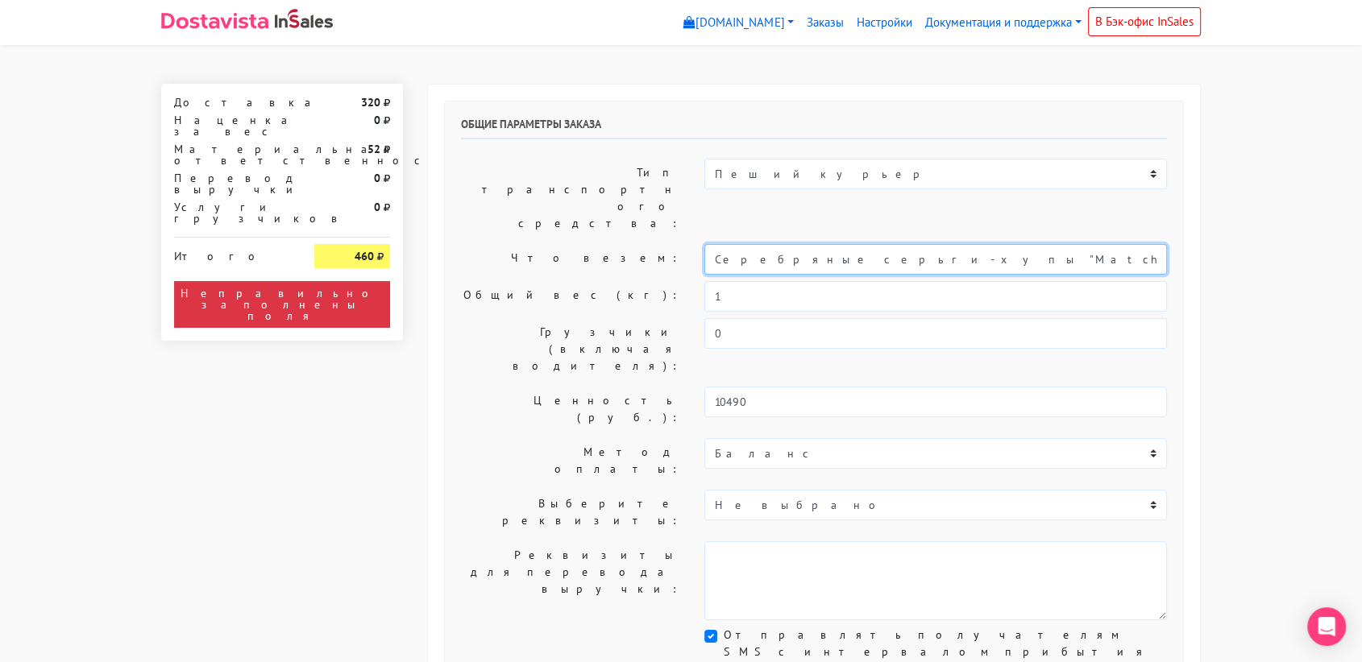
click at [861, 244] on input "Серебряные серьги-хупы "Match"" at bounding box center [935, 259] width 463 height 31
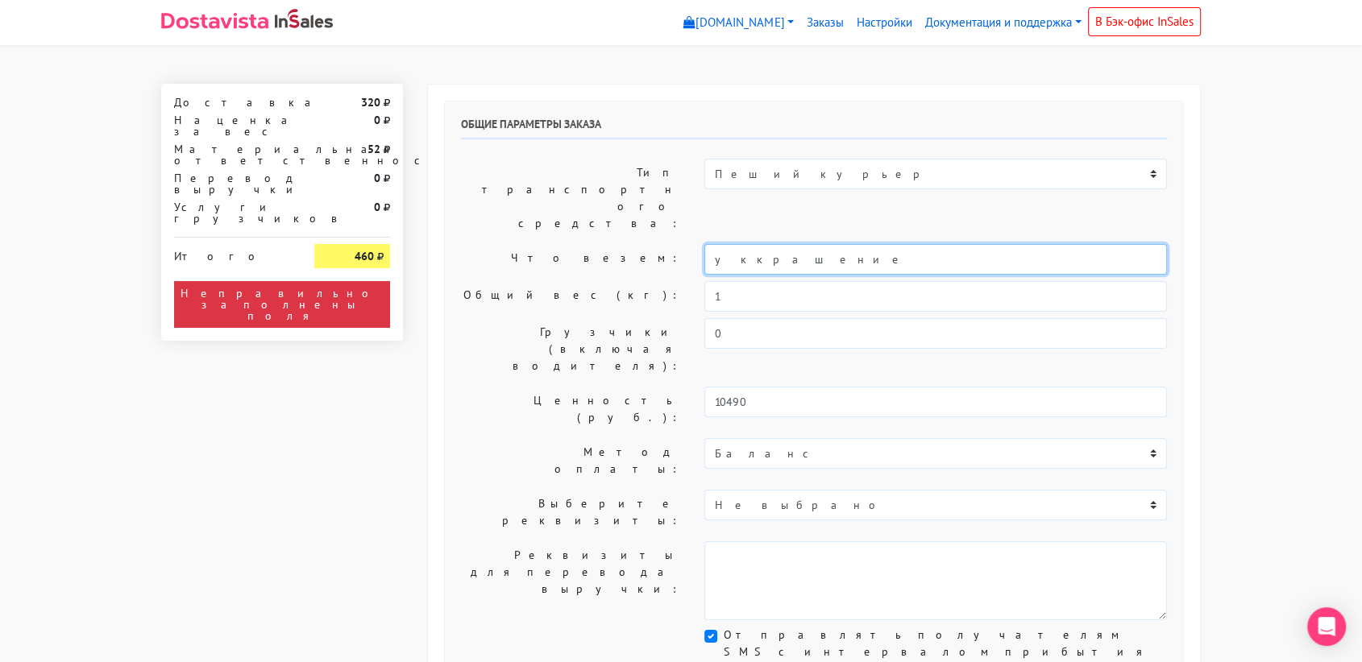
click at [728, 244] on input "уккрашение" at bounding box center [935, 259] width 463 height 31
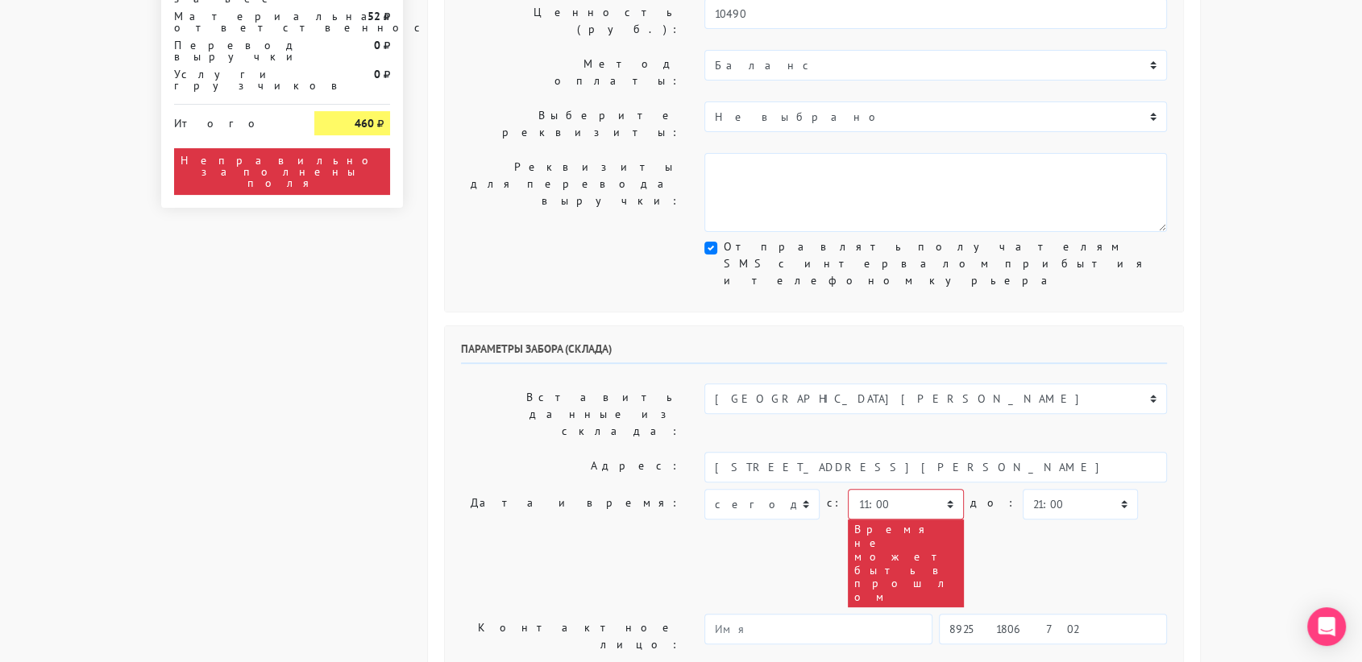
scroll to position [390, 0]
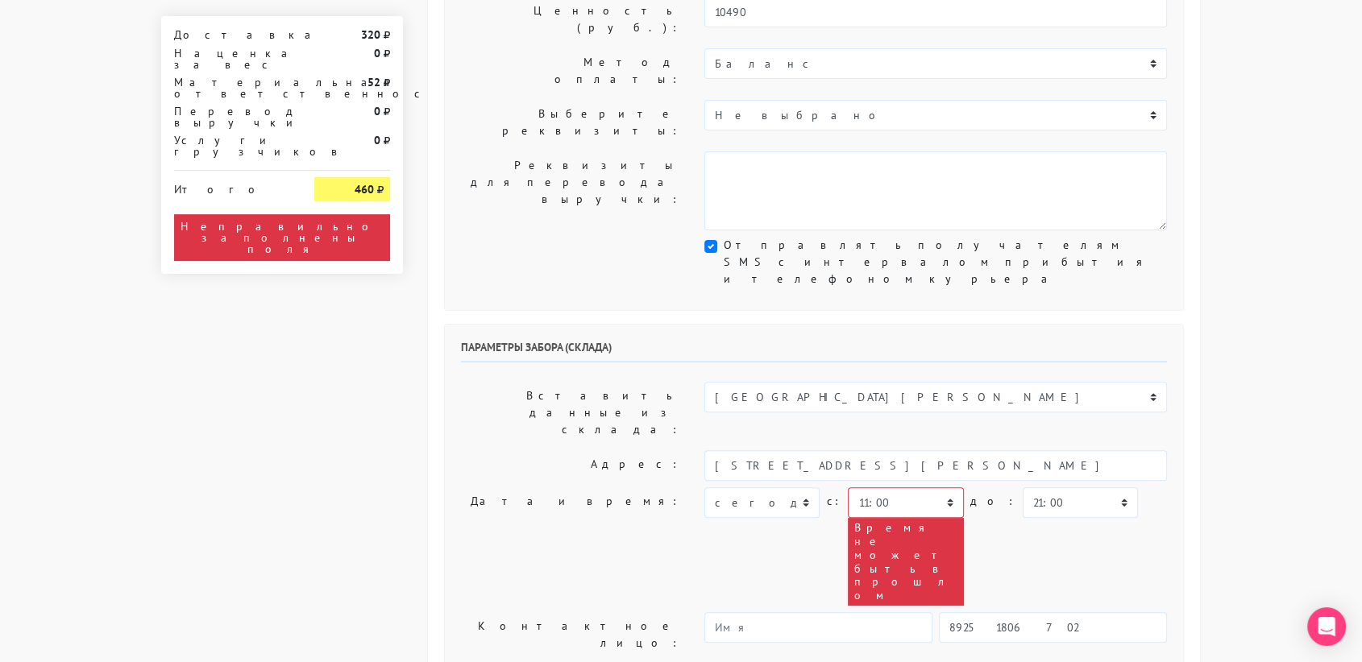
type input "украшение"
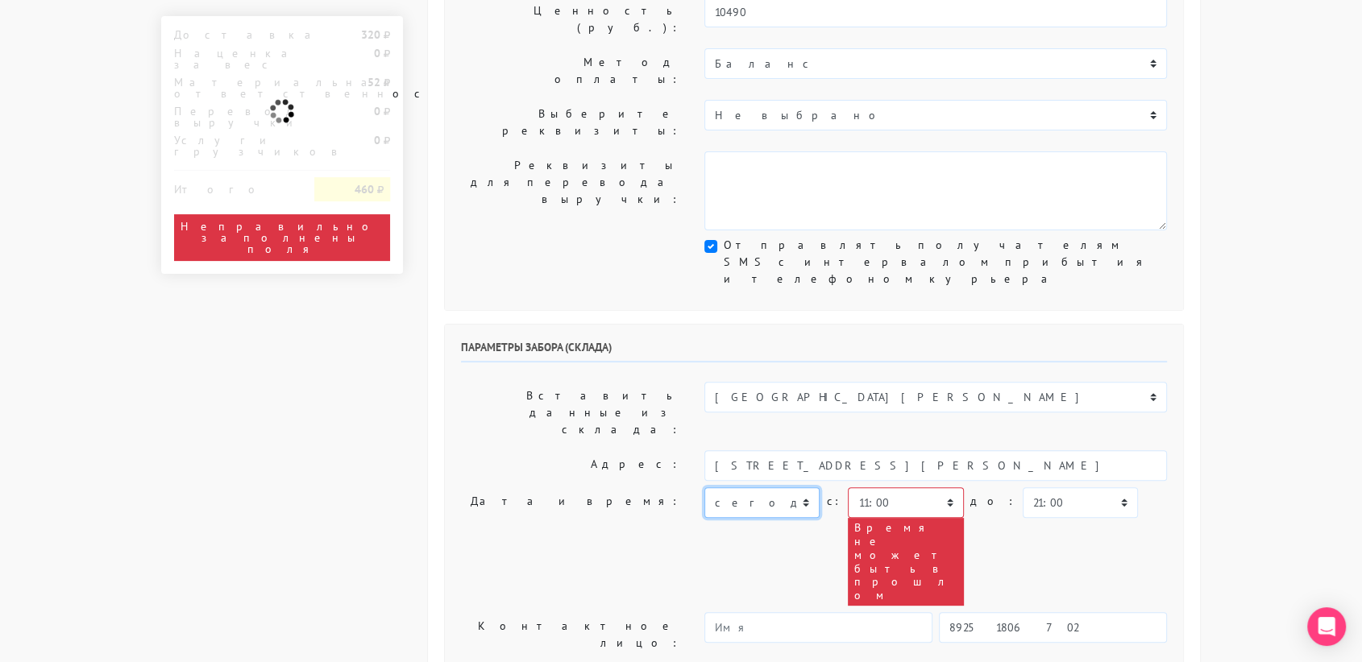
click at [781, 488] on select "[DATE] [DATE] [DATE] [DATE] [DATE] [DATE] [DATE] [DATE] [DATE]" at bounding box center [761, 503] width 115 height 31
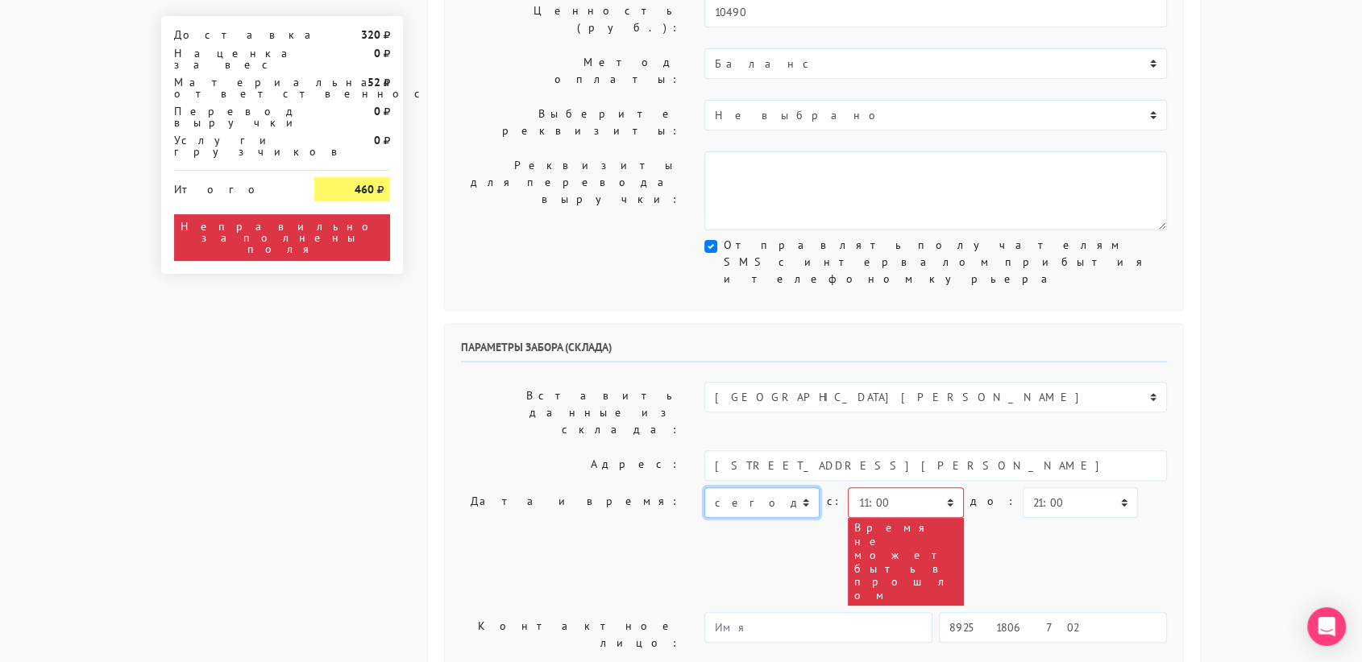
select select "[DATE]"
click at [704, 488] on select "[DATE] [DATE] [DATE] [DATE] [DATE] [DATE] [DATE] [DATE] [DATE]" at bounding box center [761, 503] width 115 height 31
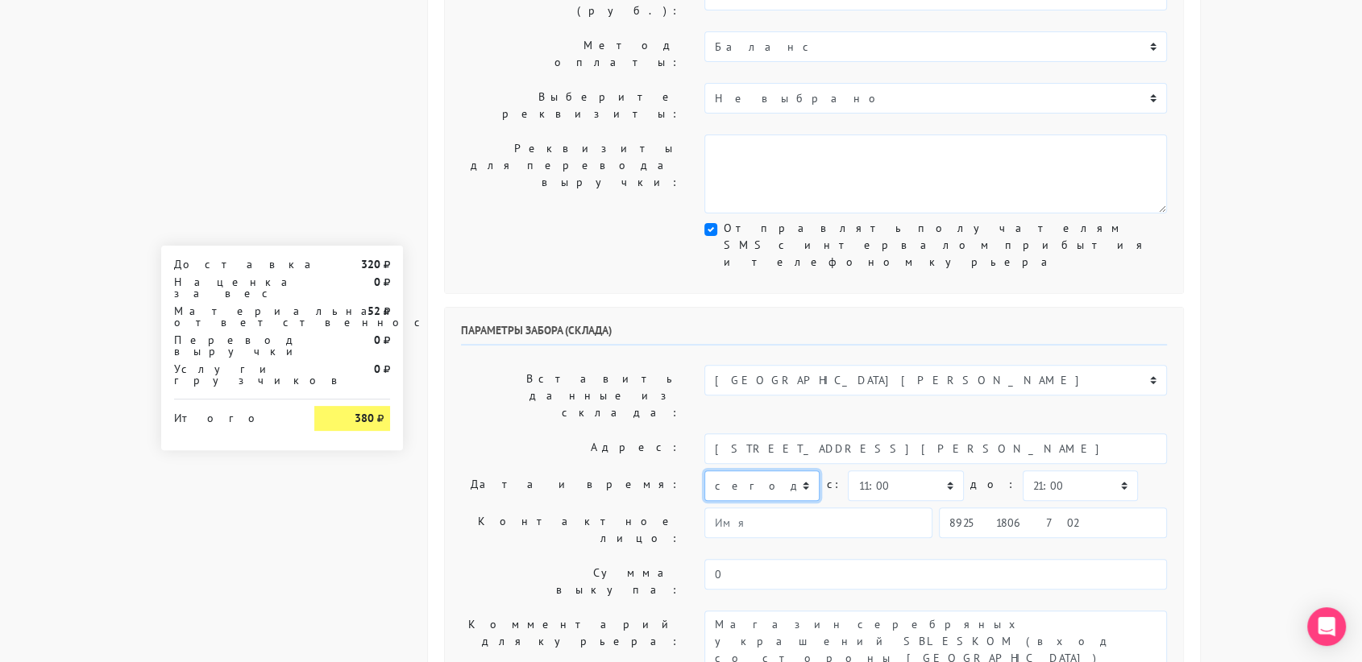
scroll to position [403, 0]
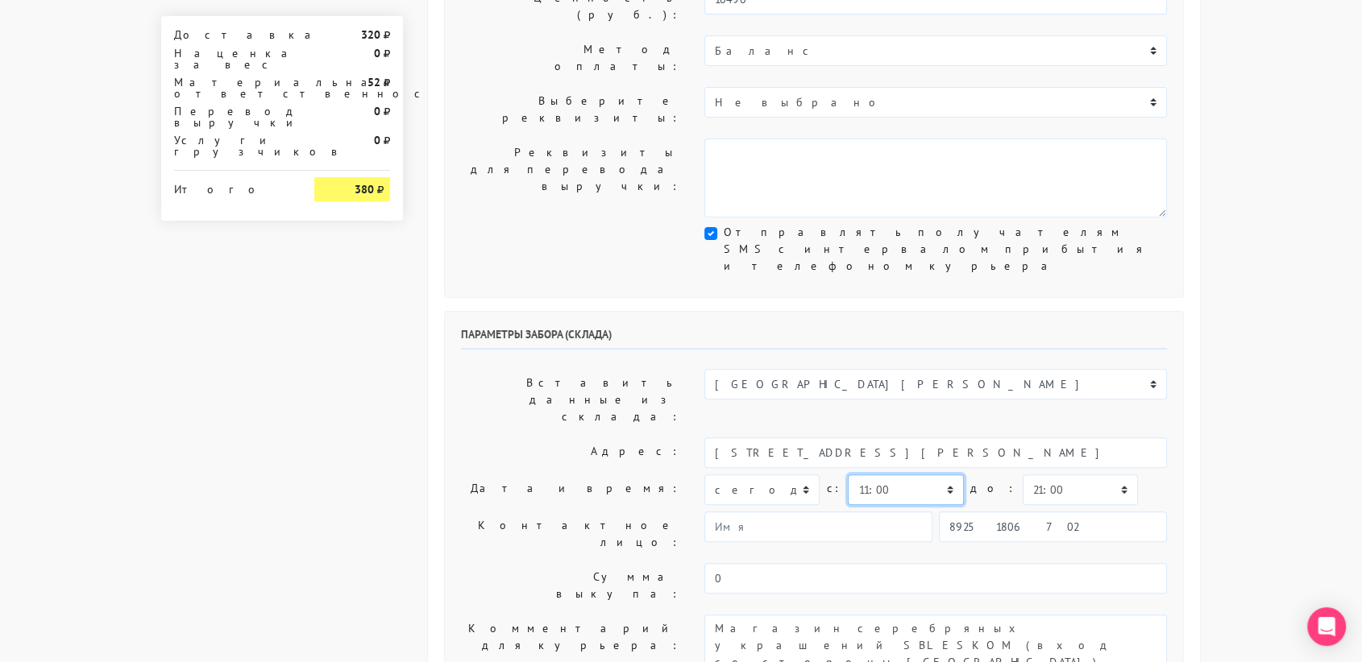
click at [906, 475] on select "00:00 00:30 01:00 01:30 02:00 02:30 03:00 03:30 04:00 04:30 05:00 05:30 06:00 0…" at bounding box center [905, 490] width 115 height 31
select select "10:30"
click at [848, 475] on select "00:00 00:30 01:00 01:30 02:00 02:30 03:00 03:30 04:00 04:30 05:00 05:30 06:00 0…" at bounding box center [905, 490] width 115 height 31
click at [1048, 475] on select "00:00 00:30 01:00 01:30 02:00 02:30 03:00 03:30 04:00 04:30 05:00 05:30 06:00 0…" at bounding box center [1080, 490] width 115 height 31
select select "11:00"
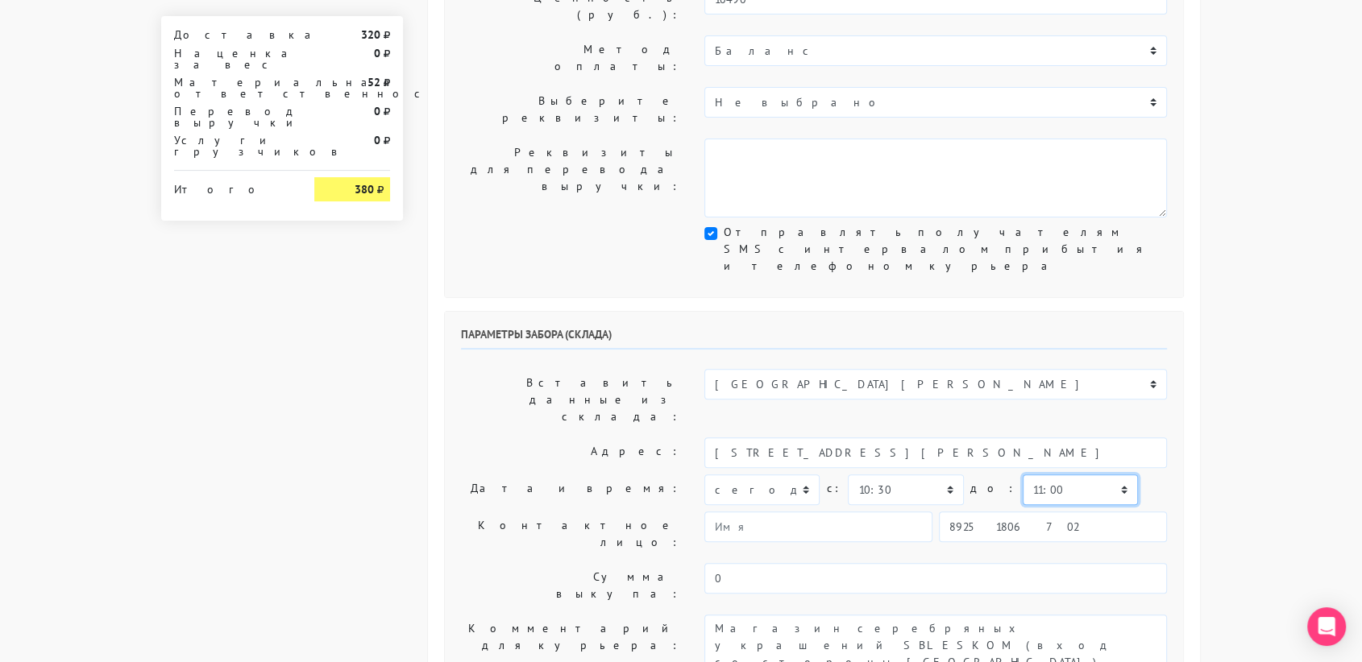
click at [1023, 475] on select "00:00 00:30 01:00 01:30 02:00 02:30 03:00 03:30 04:00 04:30 05:00 05:30 06:00 0…" at bounding box center [1080, 490] width 115 height 31
click at [1051, 512] on input "89251806702" at bounding box center [1053, 527] width 228 height 31
type input "9234448187"
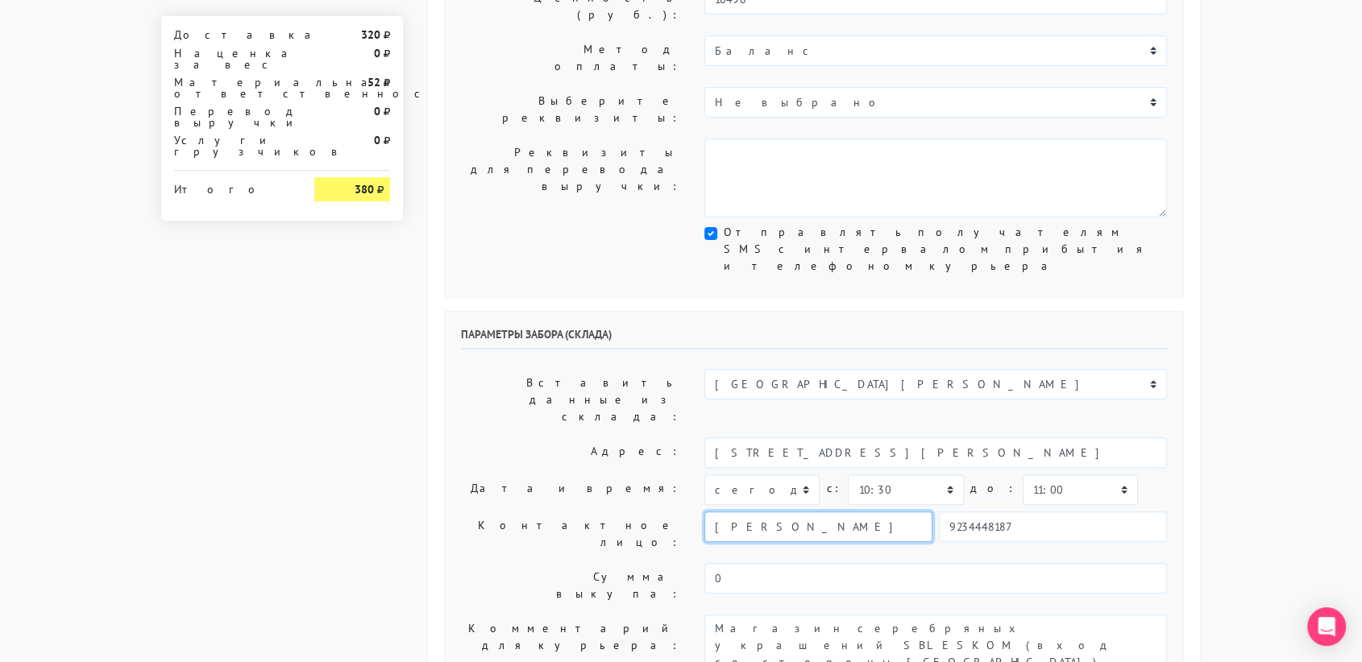
click at [799, 512] on input "[PERSON_NAME]" at bounding box center [818, 527] width 228 height 31
type input "В"
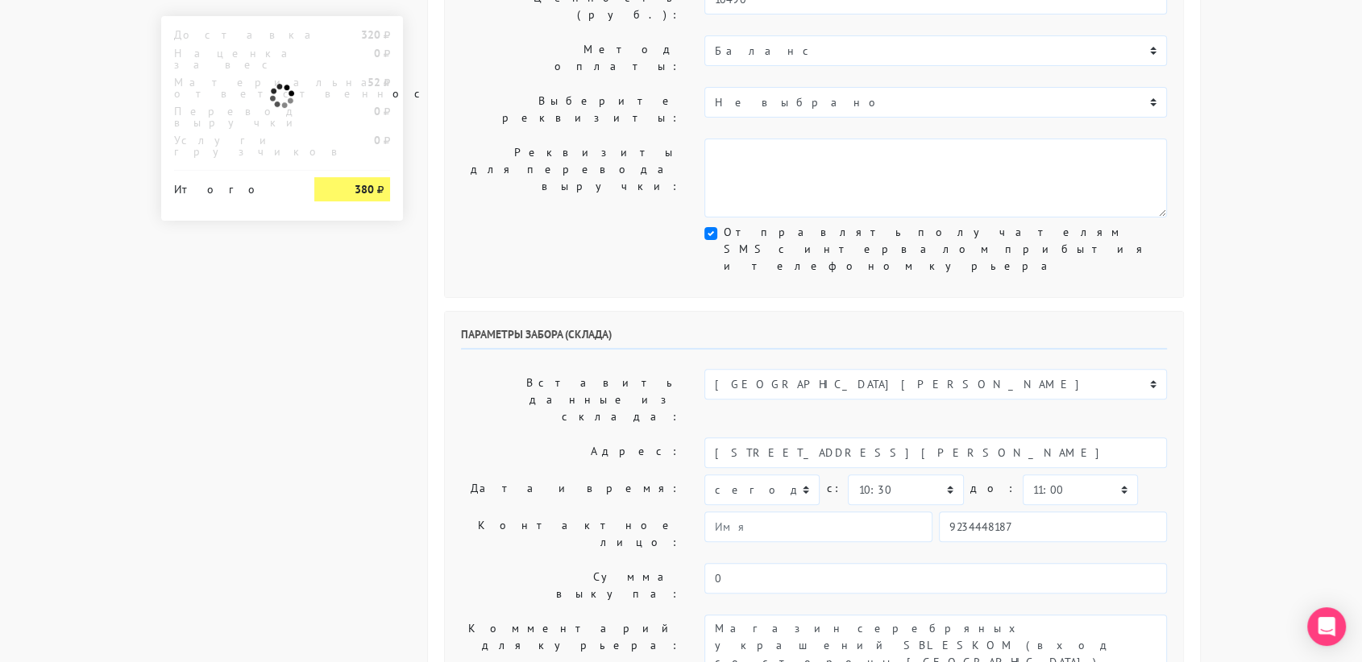
click at [859, 487] on div "Параметры забора (склада) Вставить данные из склада: Склад Москва Склад Санкт-П…" at bounding box center [814, 514] width 738 height 405
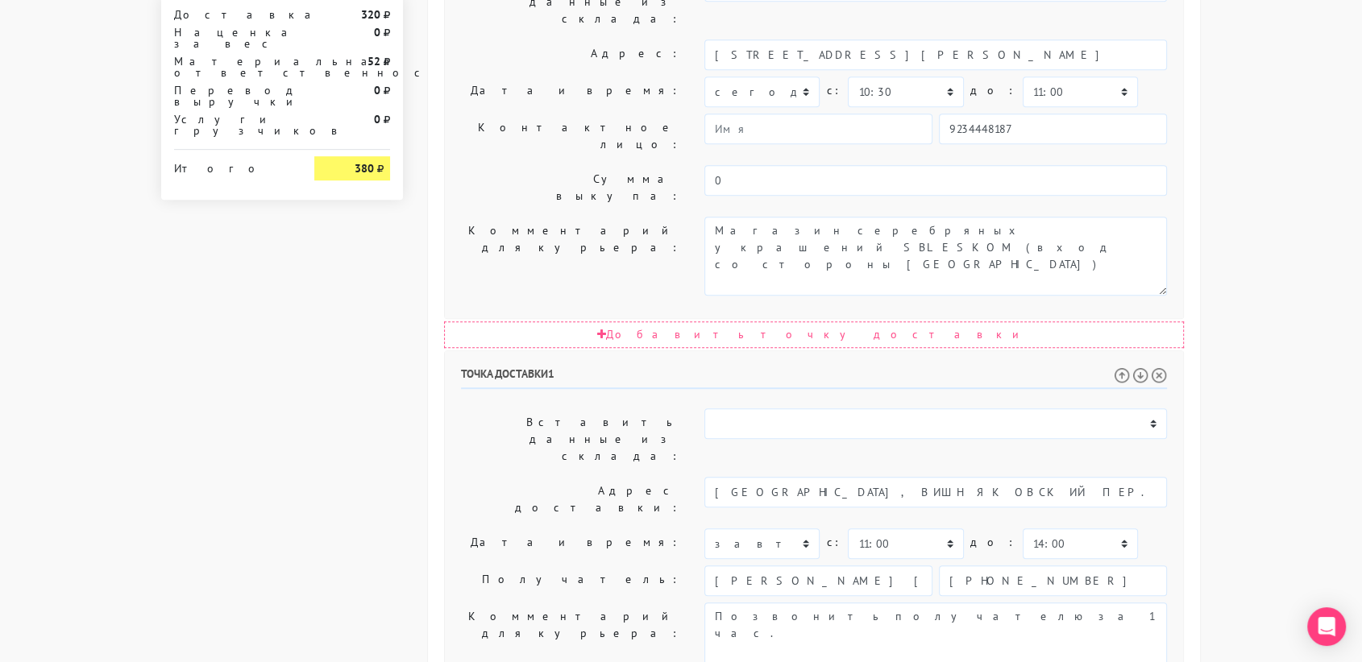
scroll to position [806, 0]
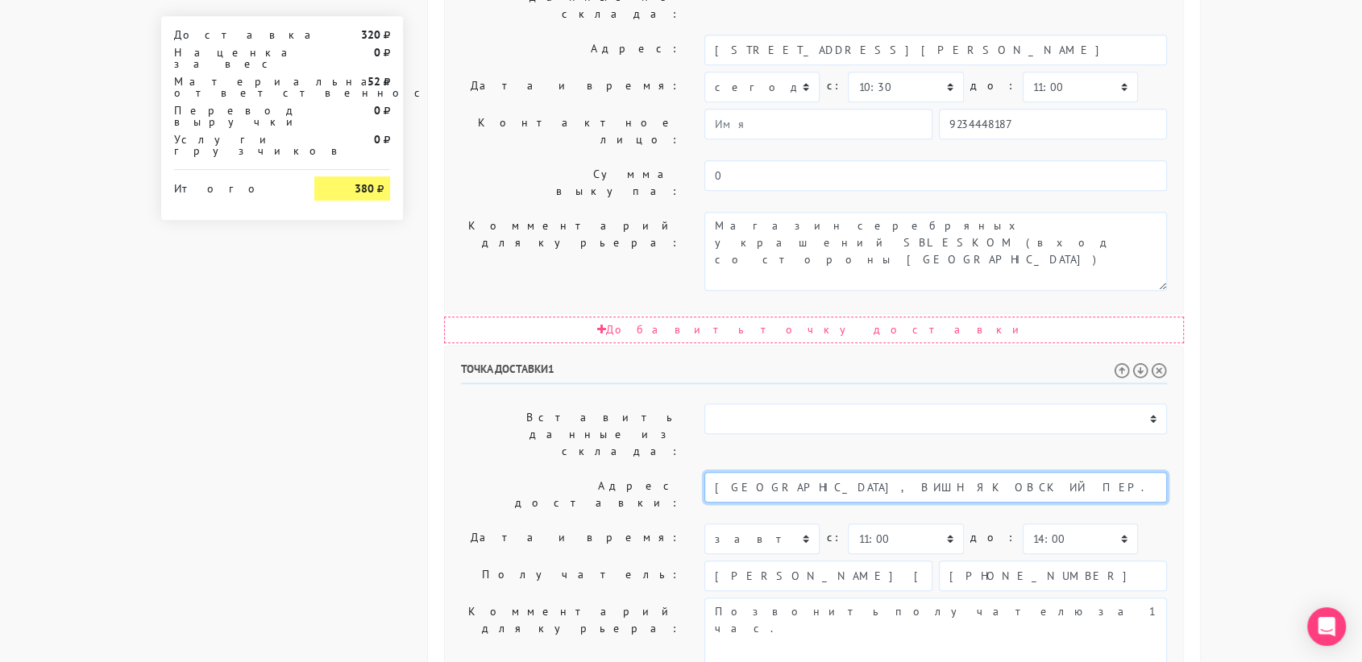
click at [938, 472] on input "Москва, ВИШНЯКОВСКИЙ ПЕР. 12, стр 1" at bounding box center [935, 487] width 463 height 31
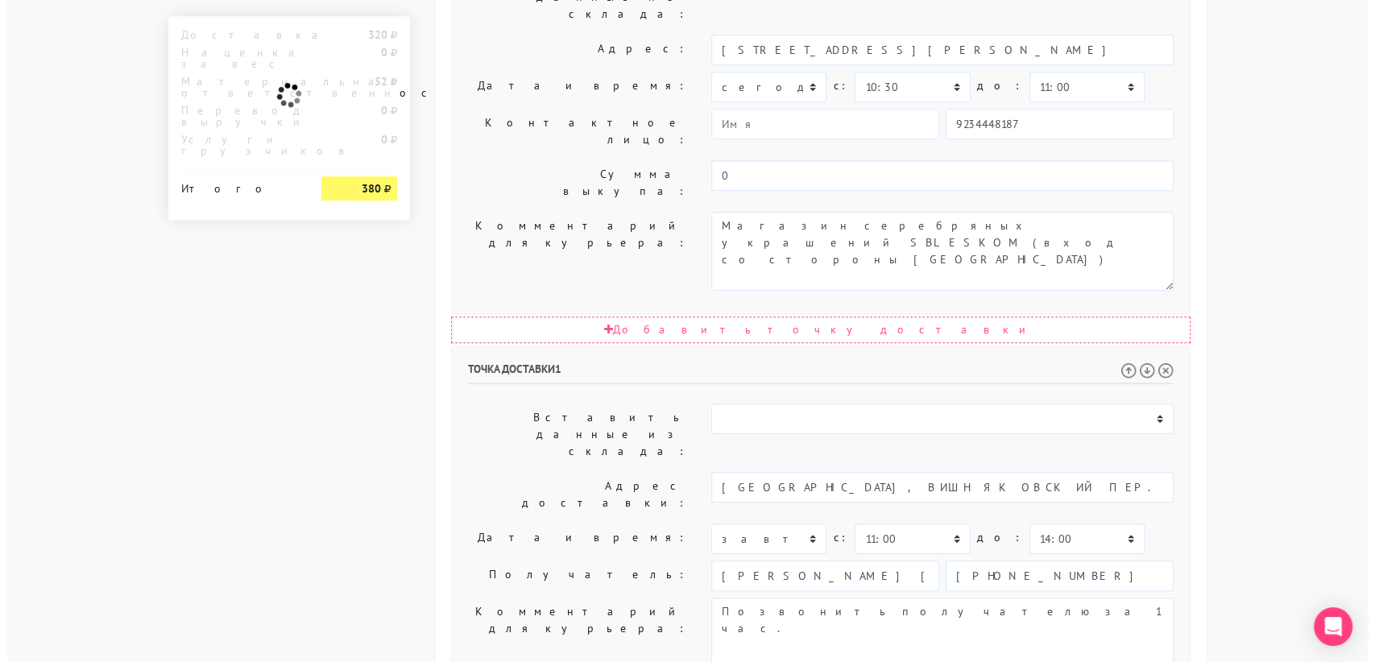
scroll to position [0, 0]
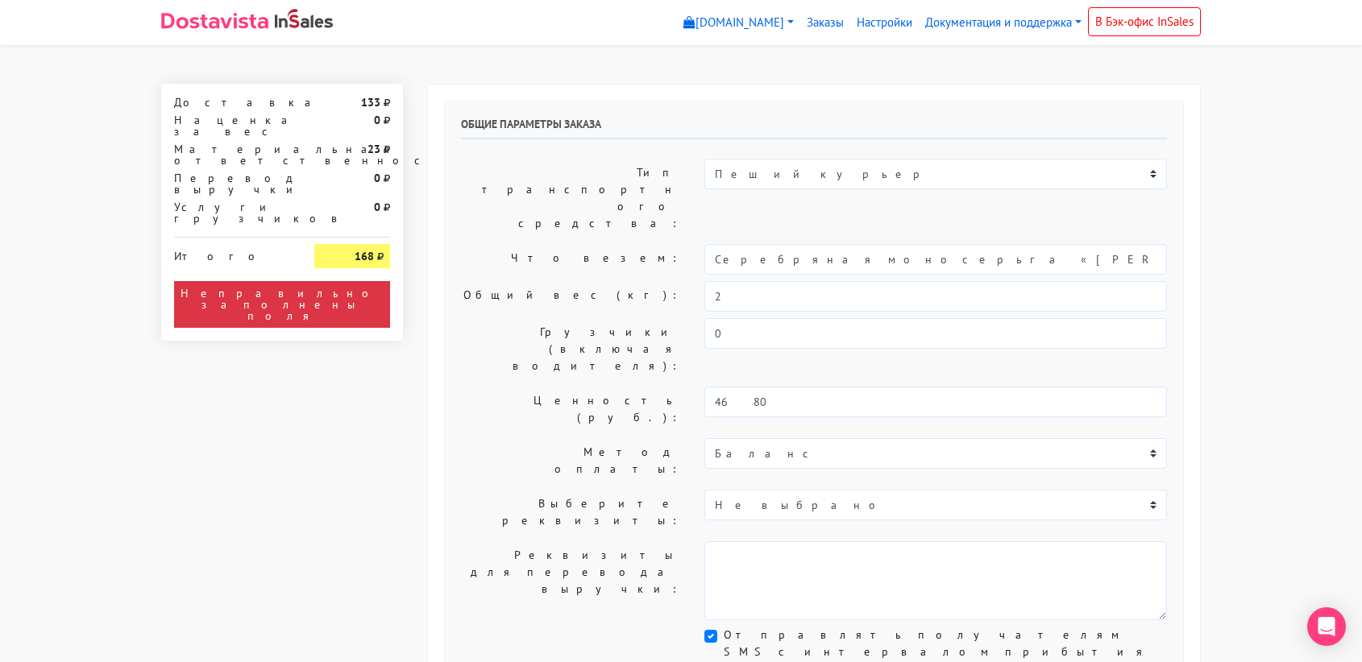
select select "11:00"
select select "21:00"
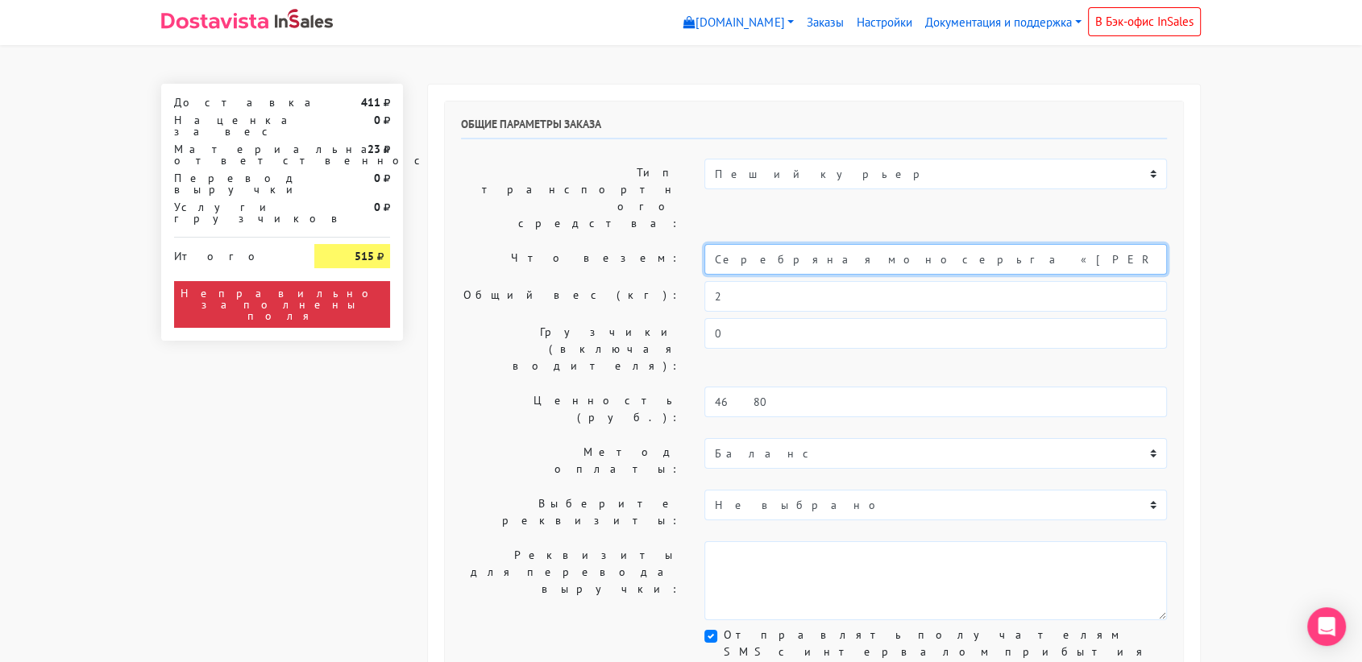
click at [852, 244] on input "Серебряная моносерьга «Комар ВАСилий» red" at bounding box center [935, 259] width 463 height 31
type input "С"
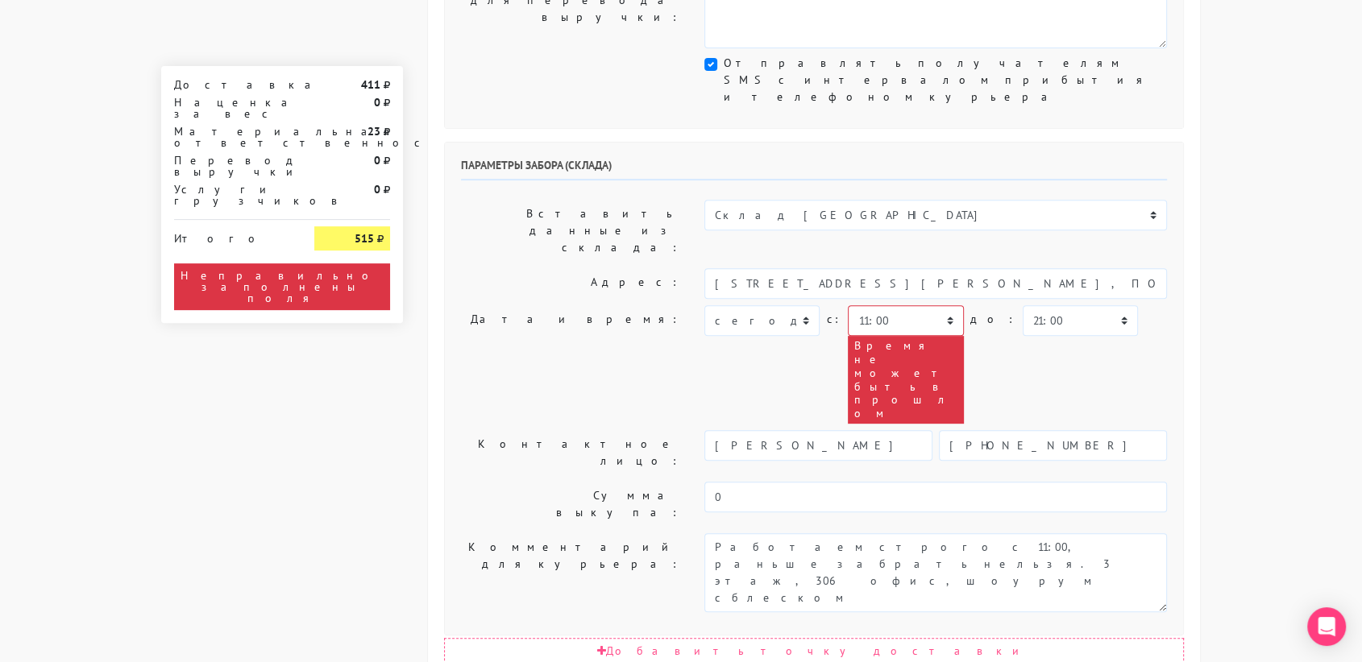
scroll to position [571, 0]
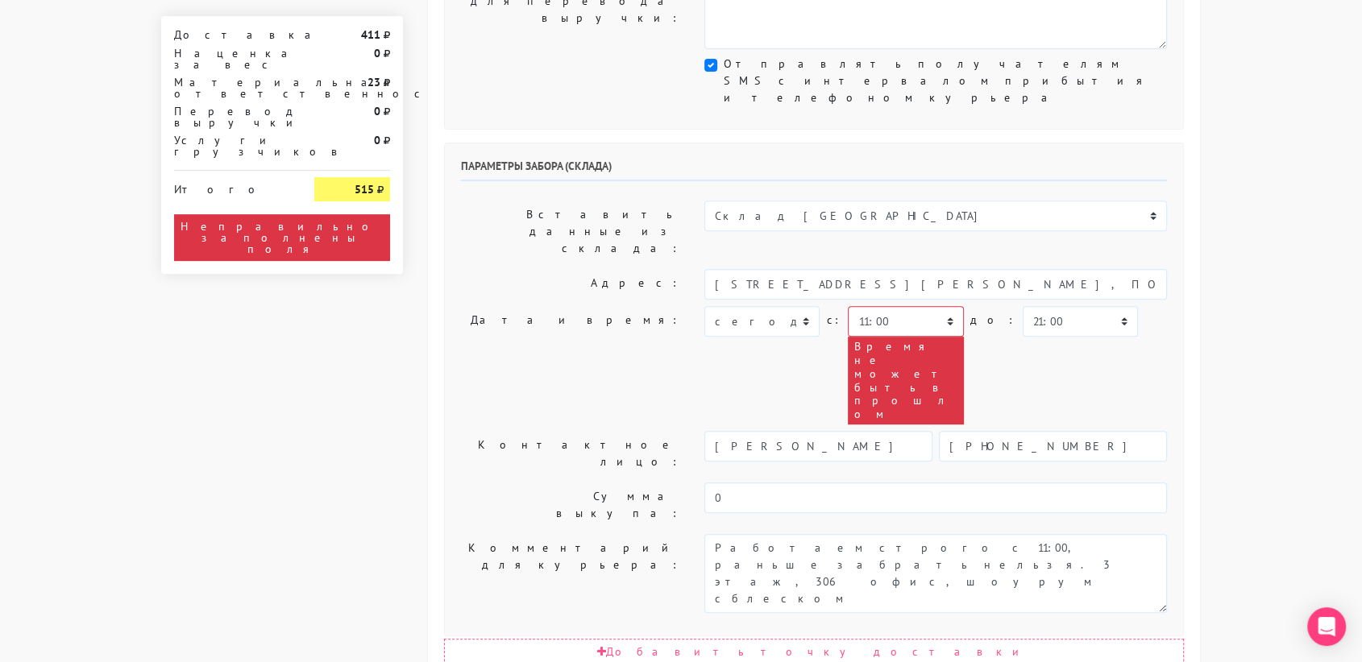
type input "украшение"
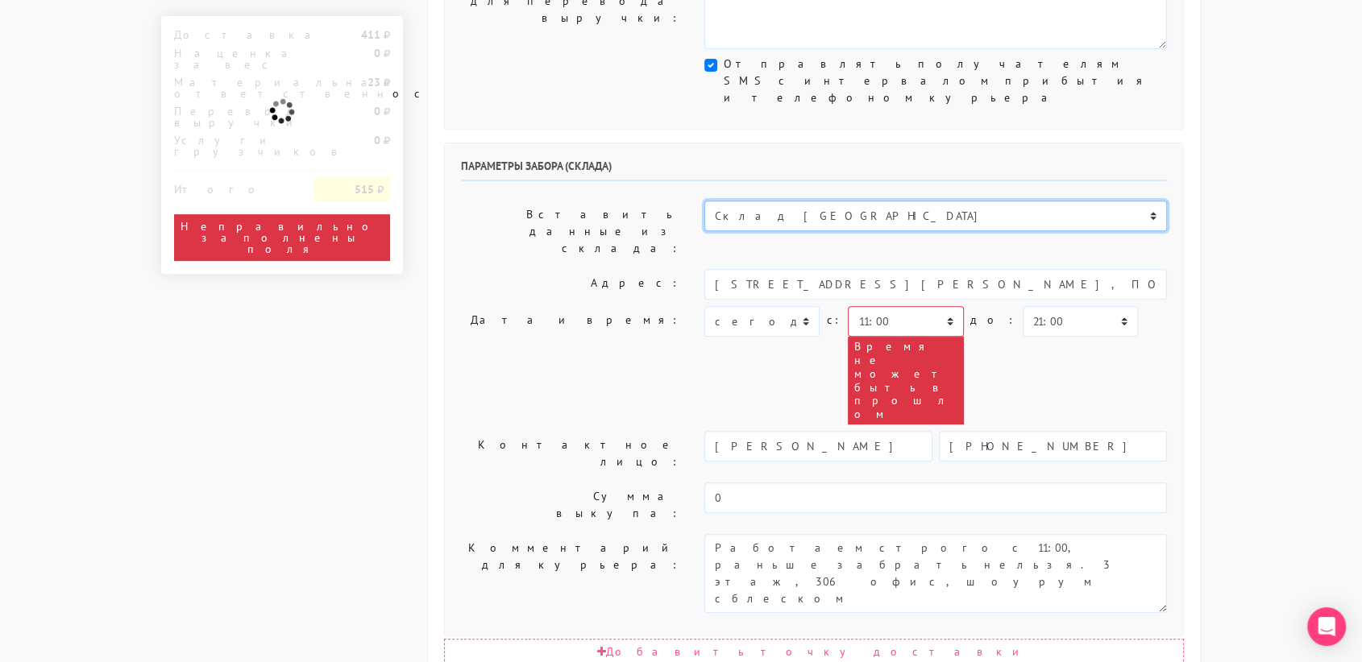
click at [798, 201] on select "Склад [GEOGRAPHIC_DATA] Склад [GEOGRAPHIC_DATA] [GEOGRAPHIC_DATA][PERSON_NAME] …" at bounding box center [935, 216] width 463 height 31
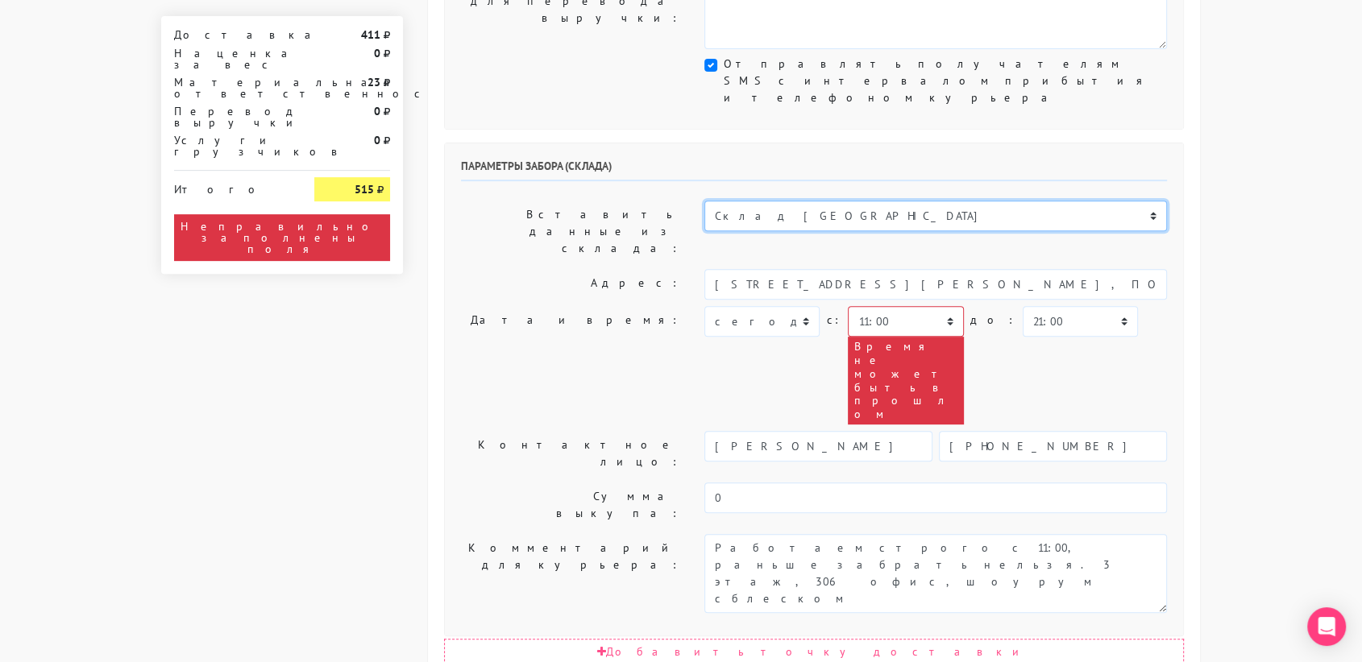
select select "1019"
click at [704, 201] on select "Склад [GEOGRAPHIC_DATA] Склад [GEOGRAPHIC_DATA] [GEOGRAPHIC_DATA][PERSON_NAME] …" at bounding box center [935, 216] width 463 height 31
type input "[STREET_ADDRESS][PERSON_NAME]"
type input "89251806702"
type textarea "Магазин серебряных украшений SBLESKOM (вход со стороны [GEOGRAPHIC_DATA])"
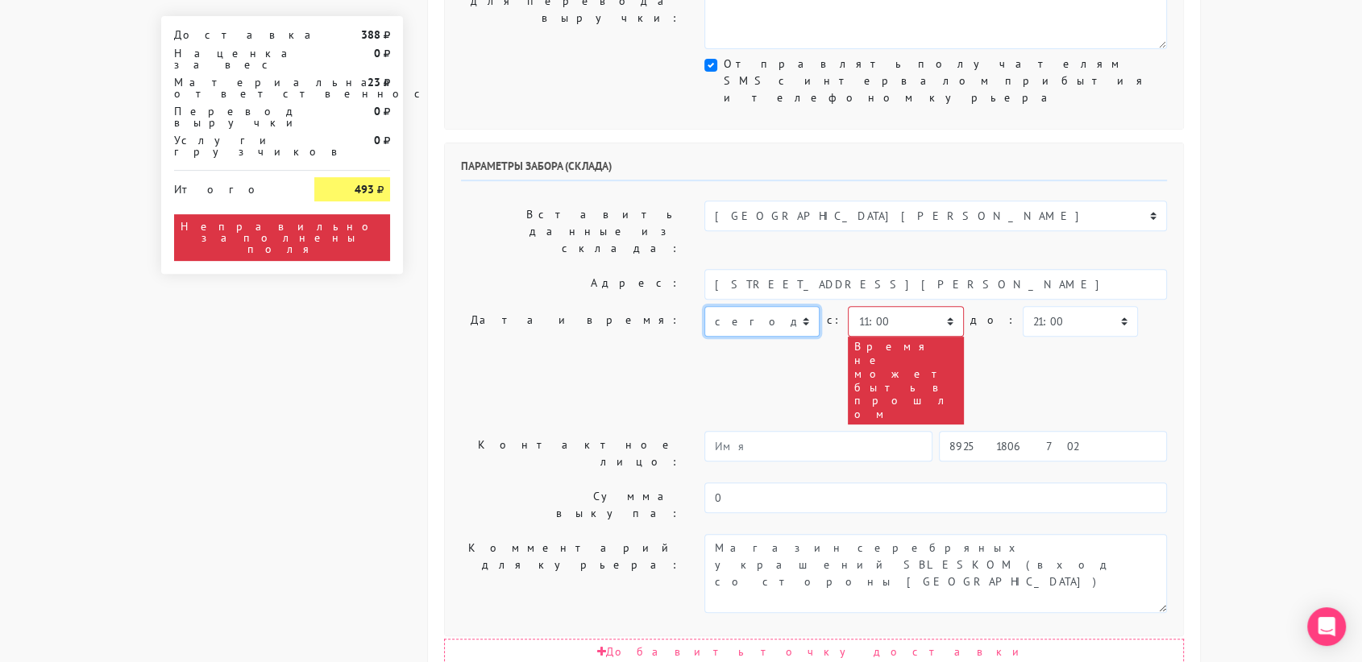
click at [770, 306] on select "[DATE] [DATE] [DATE] [DATE] [DATE] [DATE] [DATE] [DATE] [DATE]" at bounding box center [761, 321] width 115 height 31
select select "[DATE]"
click at [704, 306] on select "[DATE] [DATE] [DATE] [DATE] [DATE] [DATE] [DATE] [DATE] [DATE]" at bounding box center [761, 321] width 115 height 31
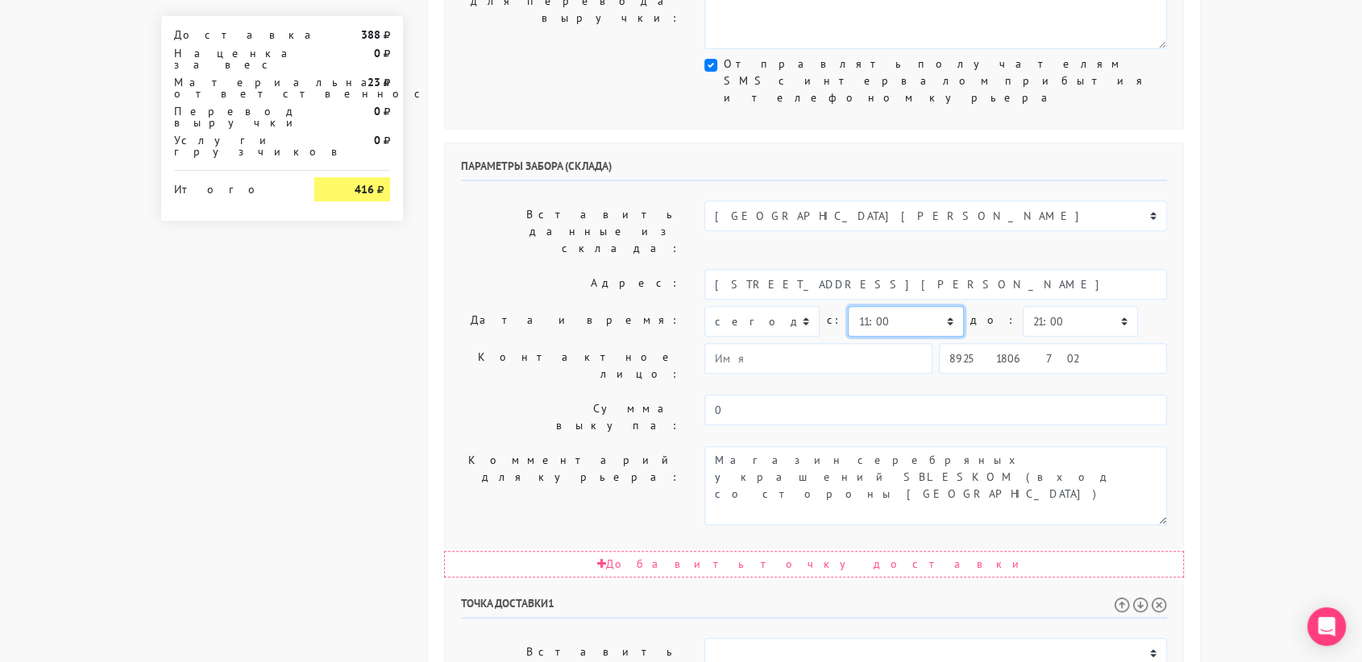
click at [915, 306] on select "00:00 00:30 01:00 01:30 02:00 02:30 03:00 03:30 04:00 04:30 05:00 05:30 06:00 0…" at bounding box center [905, 321] width 115 height 31
select select "10:30"
click at [848, 306] on select "00:00 00:30 01:00 01:30 02:00 02:30 03:00 03:30 04:00 04:30 05:00 05:30 06:00 0…" at bounding box center [905, 321] width 115 height 31
click at [1054, 306] on select "00:00 00:30 01:00 01:30 02:00 02:30 03:00 03:30 04:00 04:30 05:00 05:30 06:00 0…" at bounding box center [1080, 321] width 115 height 31
select select "11:00"
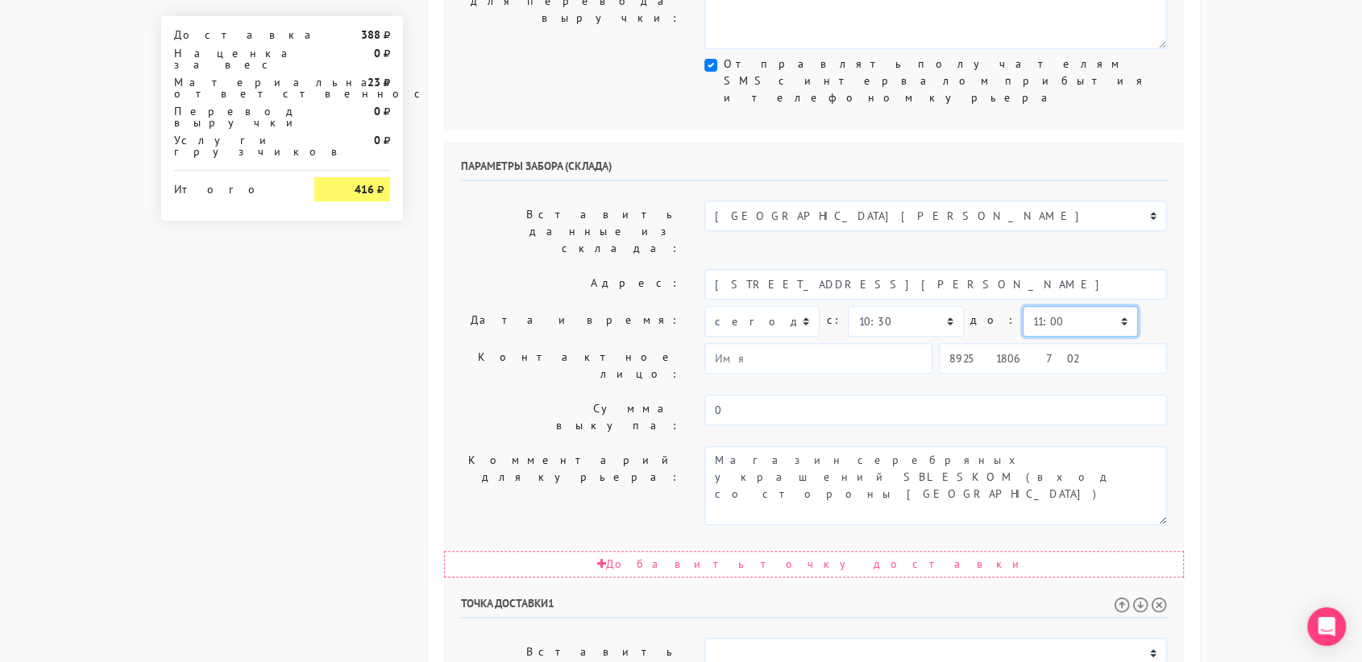
click at [1023, 306] on select "00:00 00:30 01:00 01:30 02:00 02:30 03:00 03:30 04:00 04:30 05:00 05:30 06:00 0…" at bounding box center [1080, 321] width 115 height 31
click at [1014, 343] on input "89251806702" at bounding box center [1053, 358] width 228 height 31
type input "9234448187"
click at [817, 343] on input "[PERSON_NAME]" at bounding box center [818, 358] width 228 height 31
type input "В"
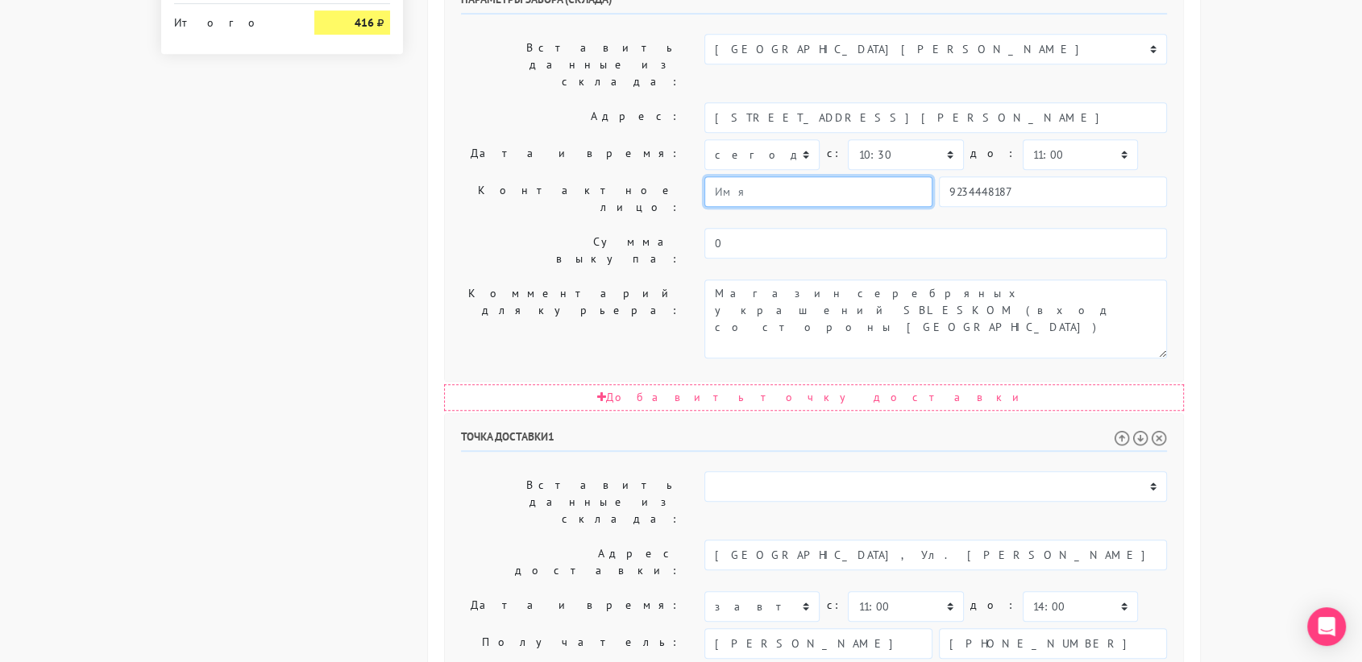
scroll to position [752, 0]
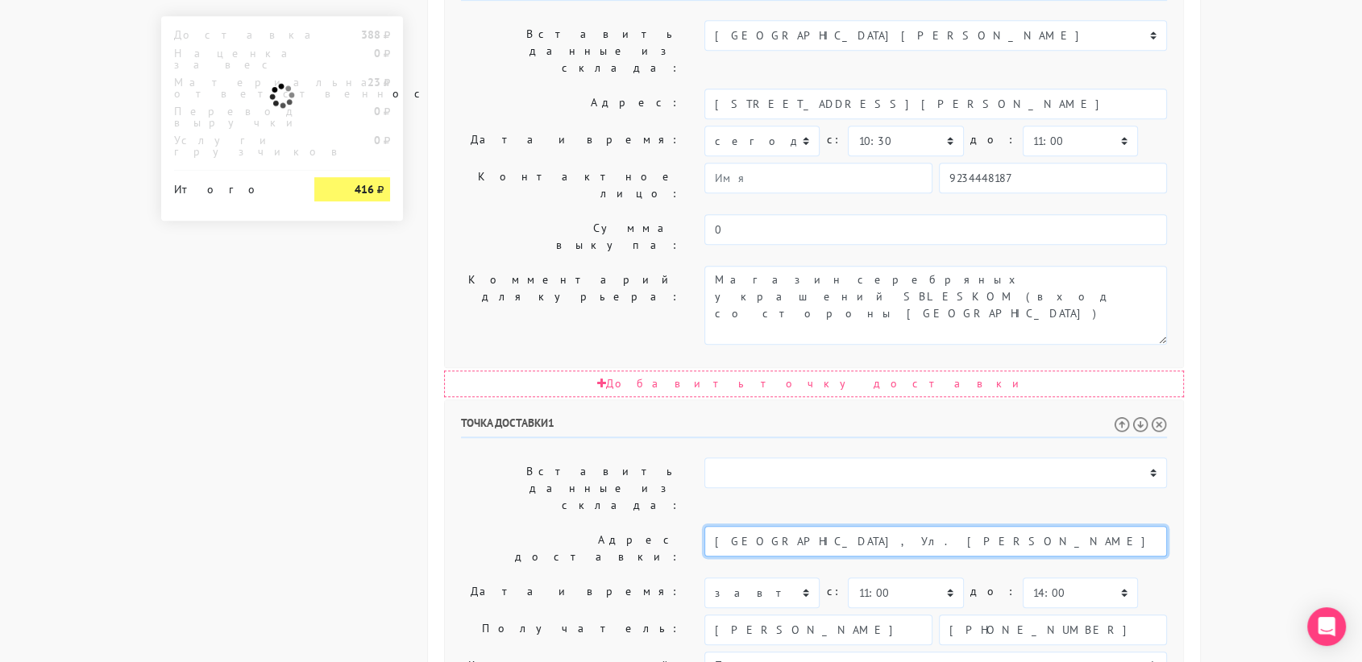
click at [915, 526] on input "Москва, Ул. Широкая, д. 16, кв. 287" at bounding box center [935, 541] width 463 height 31
drag, startPoint x: 849, startPoint y: 295, endPoint x: 902, endPoint y: 295, distance: 53.2
click at [902, 526] on input "Москва, Ул. Широкая, д. 16, кв. 287" at bounding box center [935, 541] width 463 height 31
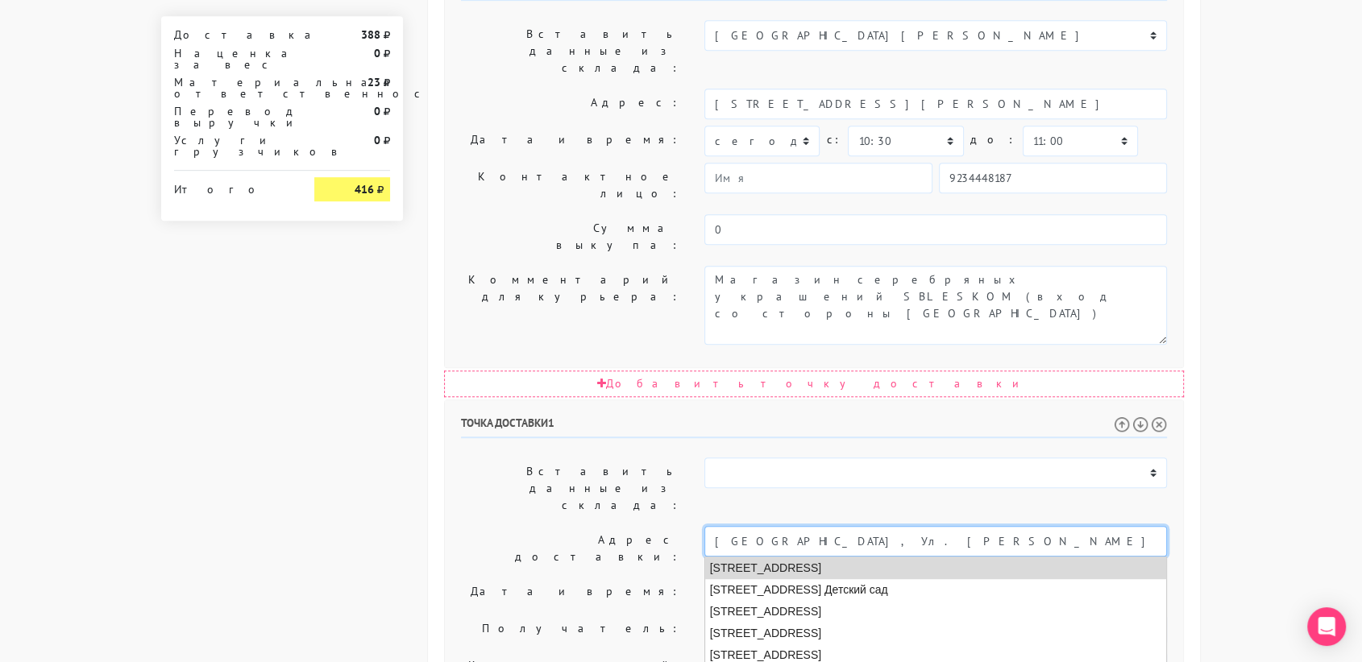
click at [857, 558] on li "Москва, Широкая улица, 16" at bounding box center [936, 569] width 462 height 22
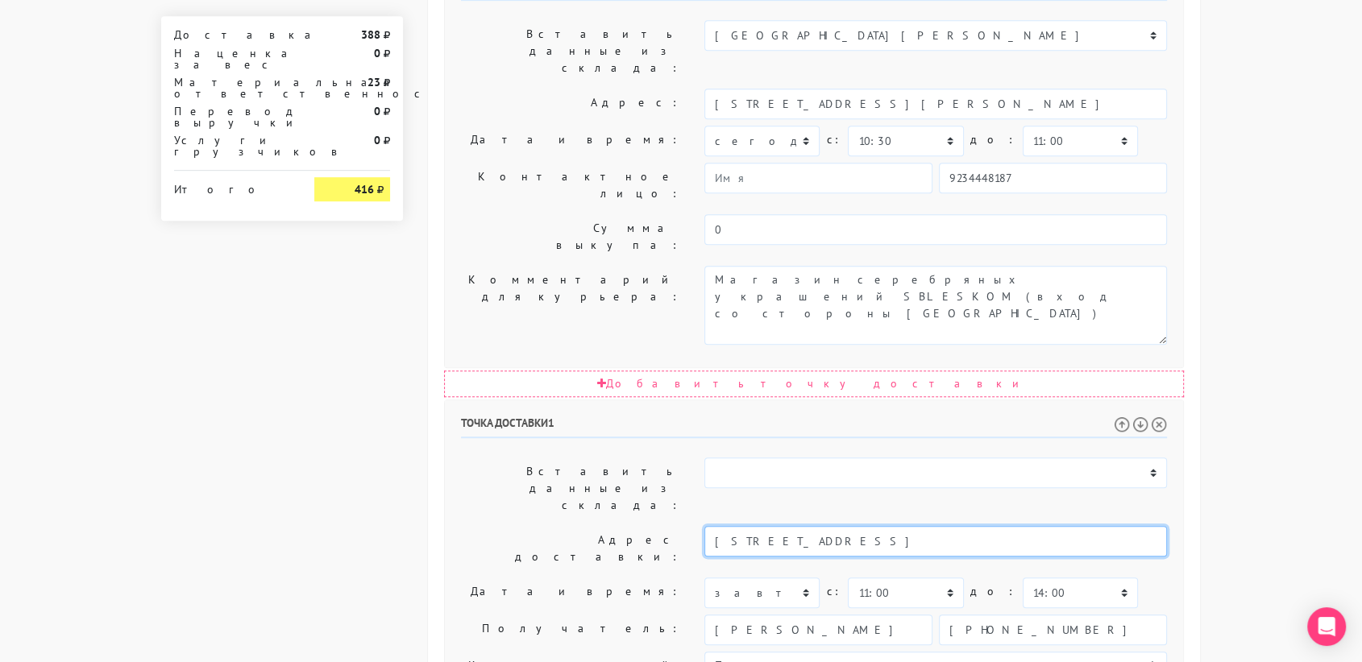
type input "Москва, Широкая улица, 16"
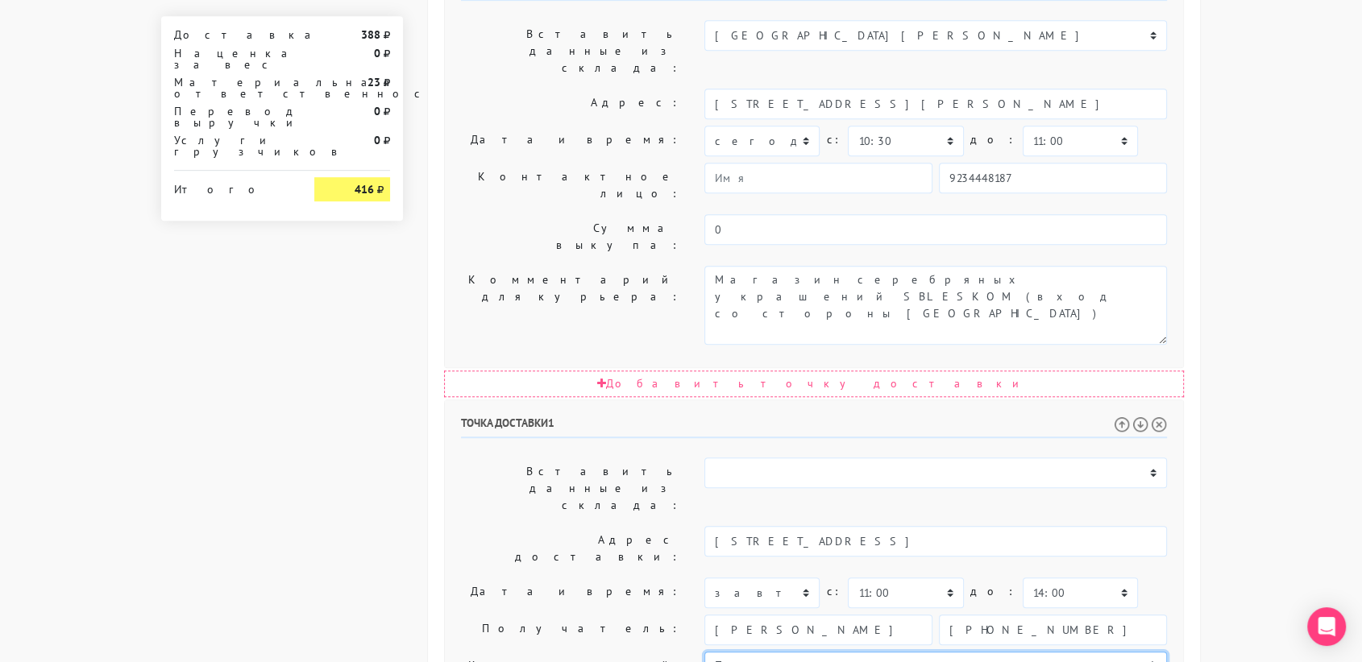
paste textarea "кв. 287"
type textarea "Позвонить получателю за 1 час. кв. 287"
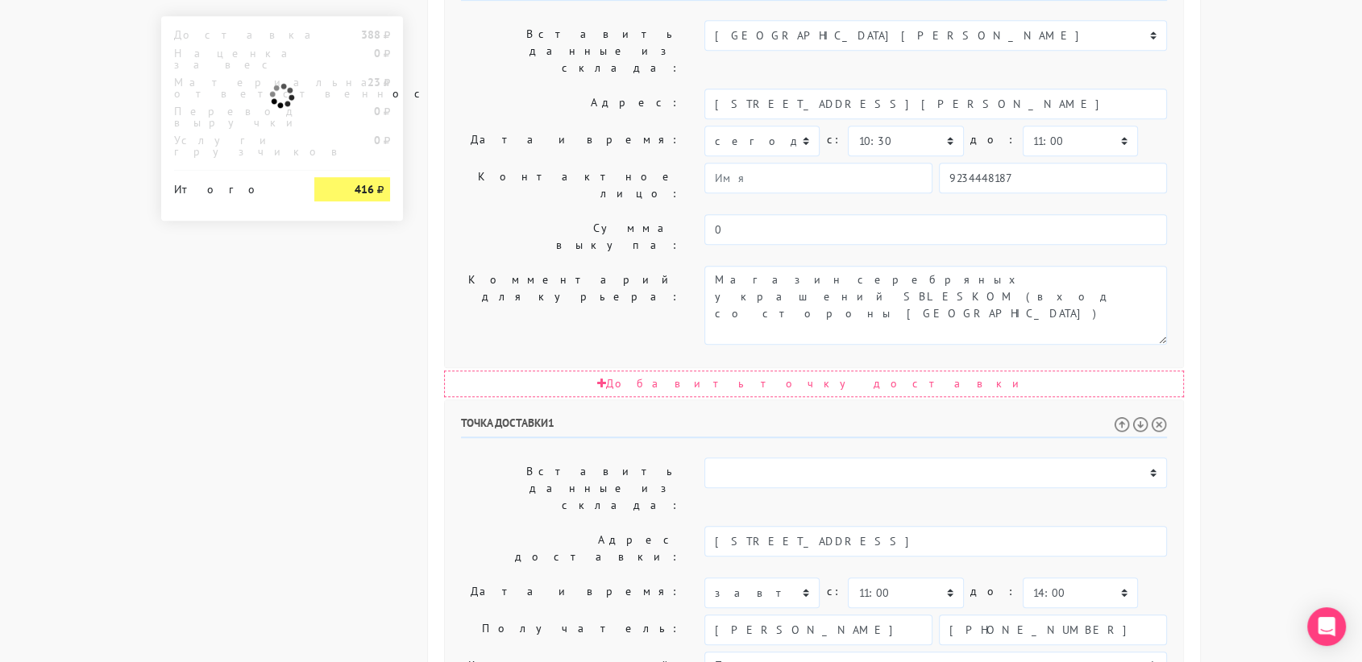
click at [1357, 460] on body "sbleskomru.myinsales.ru sbleskomru.myinsales.ru Выйти Заказы Настройки 0" at bounding box center [681, 149] width 1362 height 1803
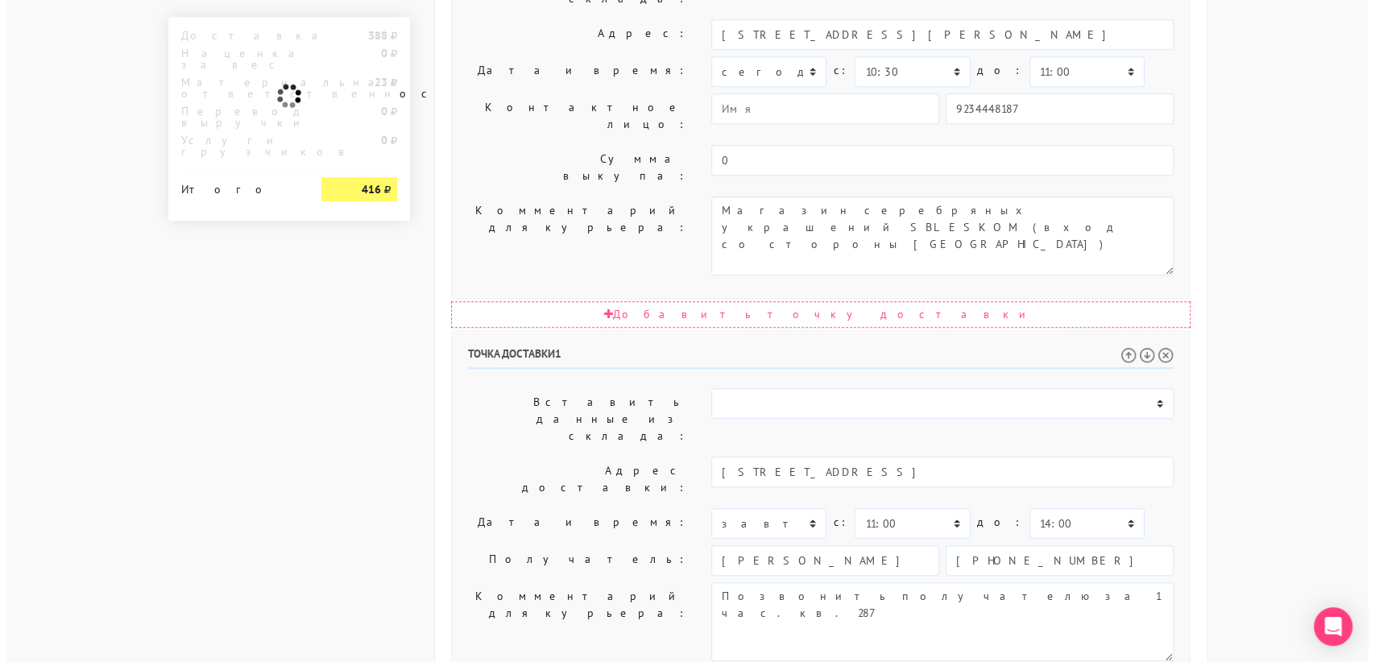
scroll to position [0, 0]
